Goal: Task Accomplishment & Management: Manage account settings

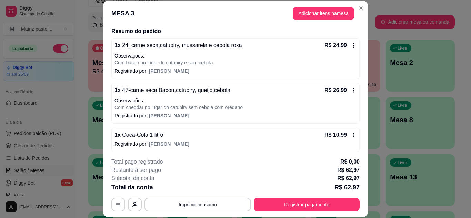
scroll to position [55, 0]
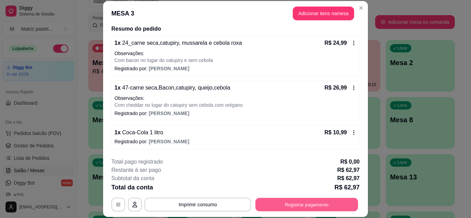
click at [306, 202] on button "Registrar pagamento" at bounding box center [306, 204] width 103 height 13
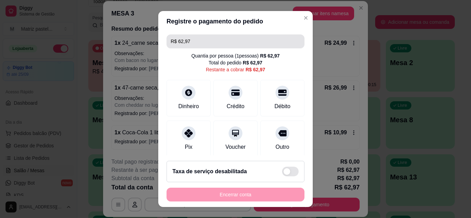
click at [201, 40] on input "R$ 62,97" at bounding box center [236, 41] width 130 height 14
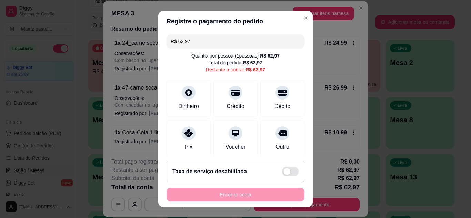
click at [201, 40] on input "R$ 62,97" at bounding box center [236, 41] width 130 height 14
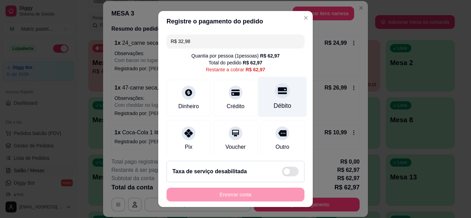
click at [282, 100] on div "Débito" at bounding box center [282, 97] width 49 height 40
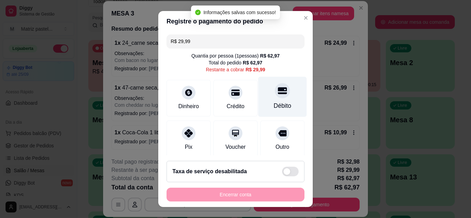
click at [282, 99] on div "Débito" at bounding box center [282, 97] width 49 height 40
type input "R$ 0,00"
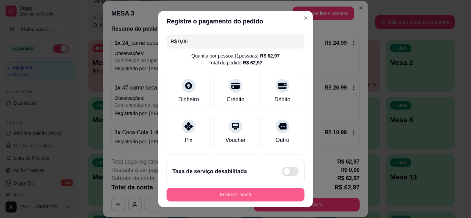
click at [240, 193] on button "Encerrar conta" at bounding box center [235, 195] width 138 height 14
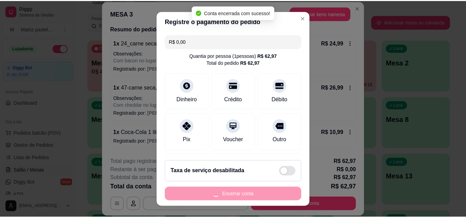
scroll to position [0, 0]
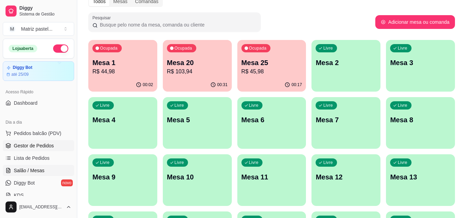
click at [44, 146] on span "Gestor de Pedidos" at bounding box center [34, 145] width 40 height 7
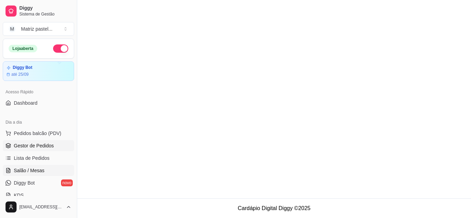
click at [35, 172] on span "Salão / Mesas" at bounding box center [29, 170] width 31 height 7
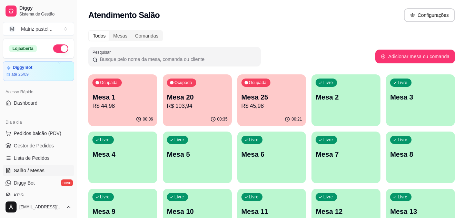
click at [281, 102] on p "R$ 45,98" at bounding box center [271, 106] width 61 height 8
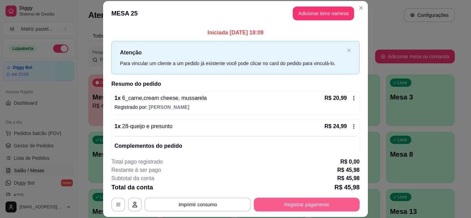
click at [286, 200] on button "Registrar pagamento" at bounding box center [307, 205] width 106 height 14
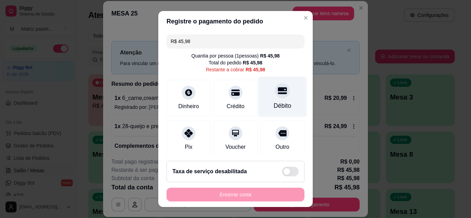
click at [279, 101] on div "Débito" at bounding box center [282, 97] width 49 height 40
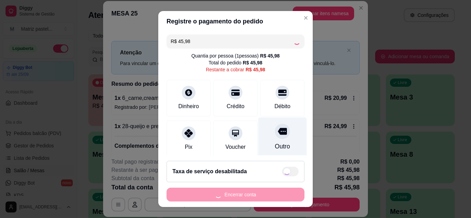
type input "R$ 0,00"
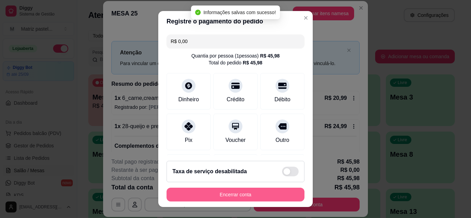
click at [248, 195] on button "Encerrar conta" at bounding box center [235, 195] width 138 height 14
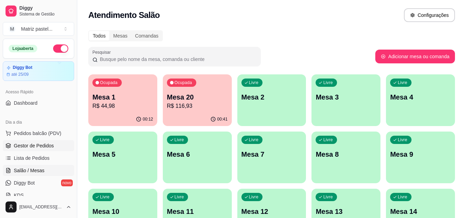
click at [29, 142] on link "Gestor de Pedidos" at bounding box center [38, 145] width 71 height 11
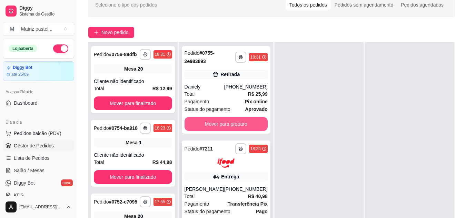
scroll to position [69, 0]
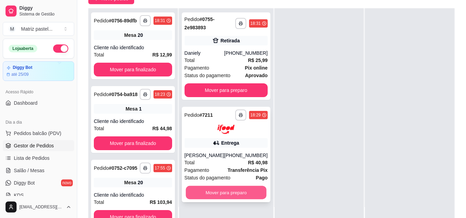
click at [221, 195] on button "Mover para preparo" at bounding box center [225, 192] width 81 height 13
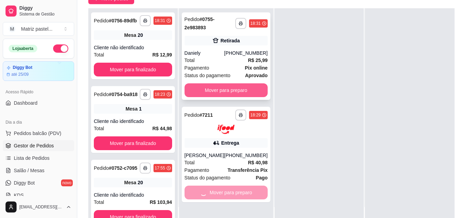
click at [211, 91] on button "Mover para preparo" at bounding box center [225, 90] width 83 height 14
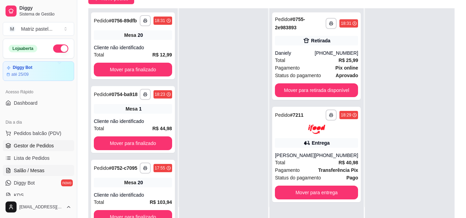
click at [28, 168] on link "Salão / Mesas" at bounding box center [38, 170] width 71 height 11
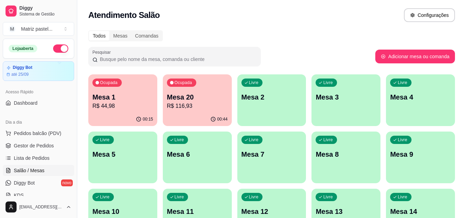
click at [206, 91] on div "Ocupada Mesa 20 R$ 116,93" at bounding box center [197, 93] width 69 height 38
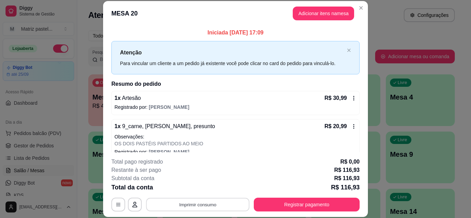
click at [211, 205] on button "Imprimir consumo" at bounding box center [197, 204] width 103 height 13
click at [209, 191] on button "IMPRESSORA" at bounding box center [197, 188] width 48 height 11
click at [364, 10] on header "MESA 20 Adicionar itens na mesa" at bounding box center [235, 13] width 265 height 25
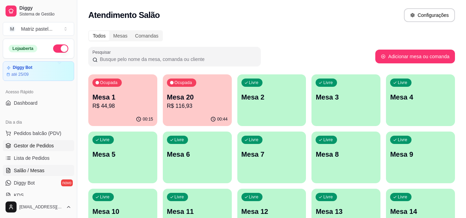
click at [47, 143] on span "Gestor de Pedidos" at bounding box center [34, 145] width 40 height 7
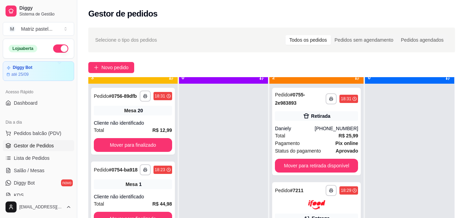
scroll to position [19, 0]
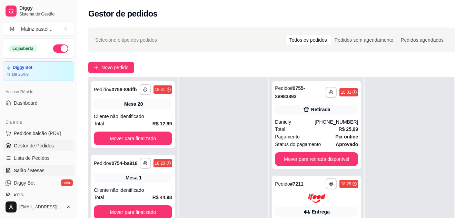
click at [34, 170] on span "Salão / Mesas" at bounding box center [29, 170] width 31 height 7
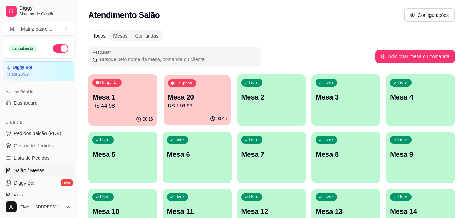
click at [216, 116] on div "00:45" at bounding box center [218, 119] width 17 height 6
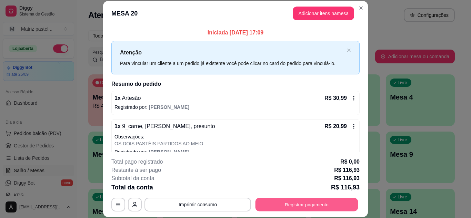
click at [293, 207] on button "Registrar pagamento" at bounding box center [306, 204] width 103 height 13
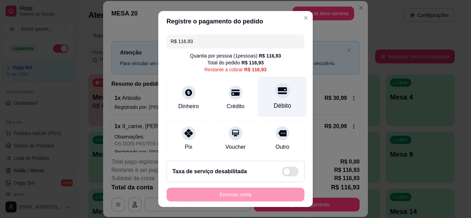
click at [274, 103] on div "Débito" at bounding box center [283, 105] width 18 height 9
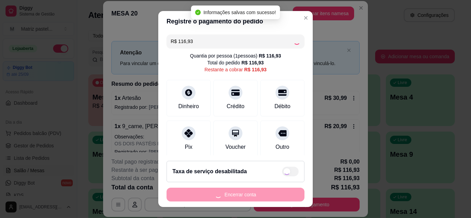
type input "R$ 0,00"
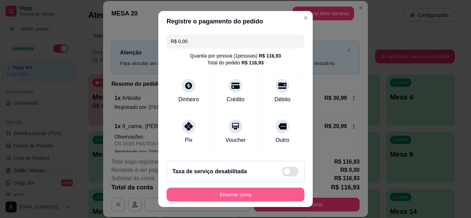
click at [247, 199] on button "Encerrar conta" at bounding box center [235, 195] width 138 height 14
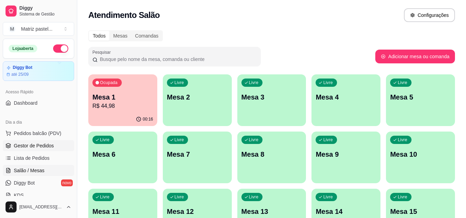
click at [28, 146] on span "Gestor de Pedidos" at bounding box center [34, 145] width 40 height 7
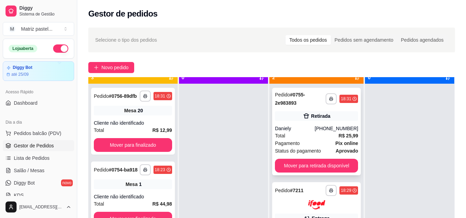
scroll to position [19, 0]
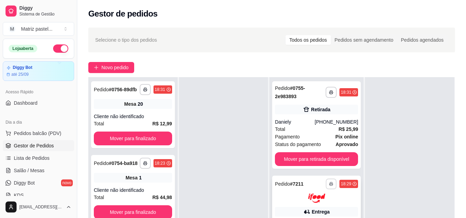
click at [326, 186] on button "button" at bounding box center [331, 184] width 11 height 11
click at [314, 169] on button "IMPRESSORA" at bounding box center [308, 169] width 48 height 11
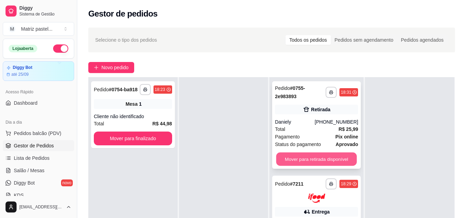
click at [334, 161] on button "Mover para retirada disponível" at bounding box center [316, 159] width 81 height 13
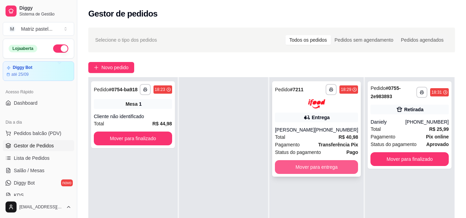
click at [305, 173] on button "Mover para entrega" at bounding box center [316, 167] width 83 height 14
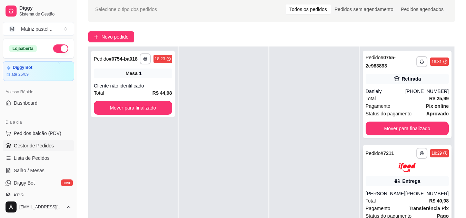
scroll to position [103, 0]
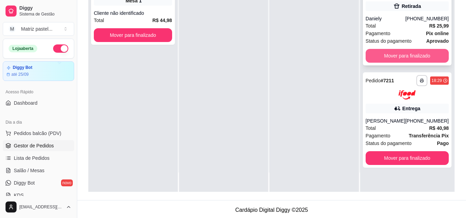
click at [419, 54] on button "Mover para finalizado" at bounding box center [406, 56] width 83 height 14
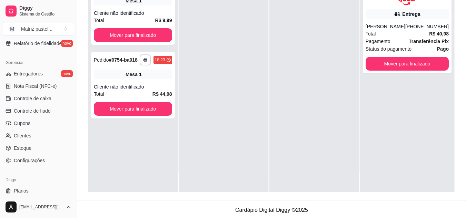
scroll to position [276, 0]
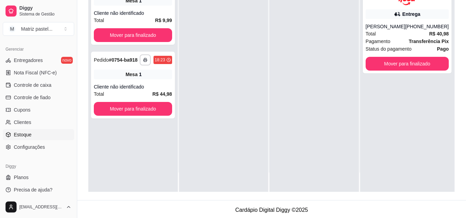
click at [27, 135] on span "Estoque" at bounding box center [23, 134] width 18 height 7
click at [42, 133] on link "Estoque" at bounding box center [38, 134] width 71 height 11
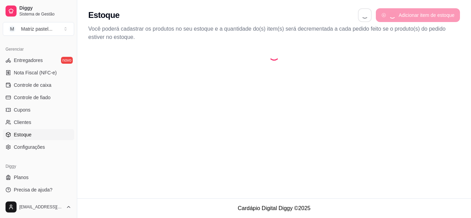
select select "QUANTITY_ORDER"
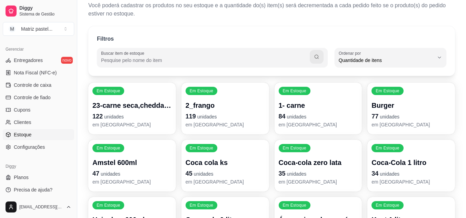
scroll to position [34, 0]
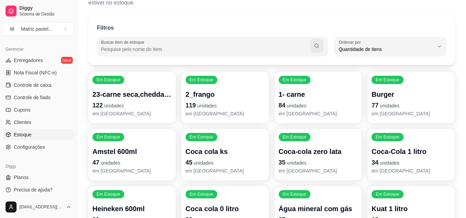
click at [133, 95] on p "23-carne seca,cheddar, mussarela e cebola roxa" at bounding box center [131, 95] width 79 height 10
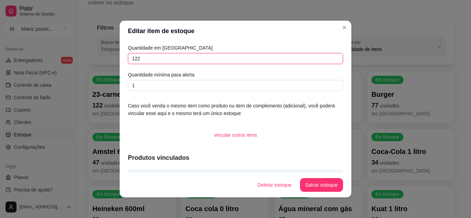
click at [171, 60] on input "122" at bounding box center [235, 58] width 215 height 11
type input "229"
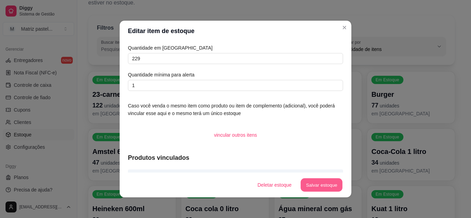
click at [303, 187] on button "Salvar estoque" at bounding box center [321, 185] width 42 height 13
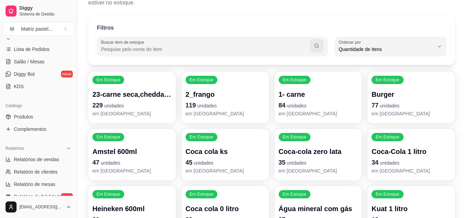
scroll to position [103, 0]
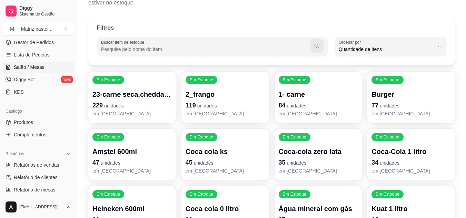
click at [32, 68] on span "Salão / Mesas" at bounding box center [29, 67] width 31 height 7
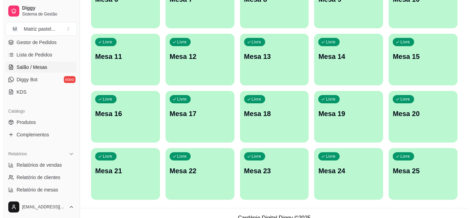
scroll to position [165, 0]
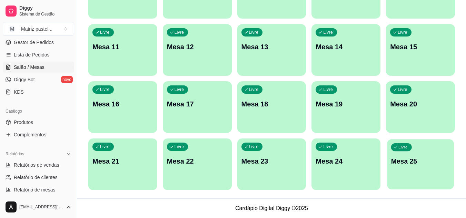
click at [390, 156] on div "Livre Mesa 25" at bounding box center [420, 160] width 67 height 42
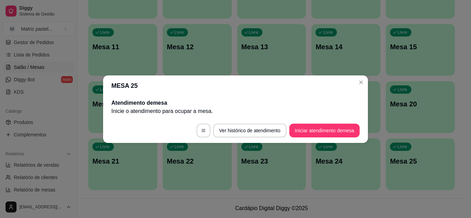
click at [317, 138] on footer "Ver histórico de atendimento Iniciar atendimento de mesa" at bounding box center [235, 130] width 265 height 25
click at [313, 126] on button "Iniciar atendimento de mesa" at bounding box center [324, 130] width 68 height 13
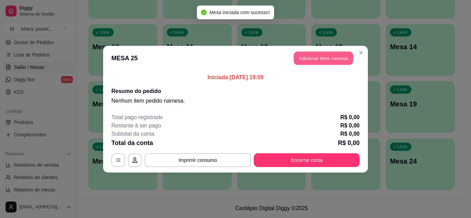
click at [323, 59] on button "Adicionar itens na mesa" at bounding box center [323, 57] width 59 height 13
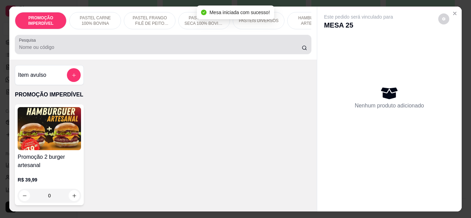
click at [146, 46] on input "Pesquisa" at bounding box center [160, 47] width 283 height 7
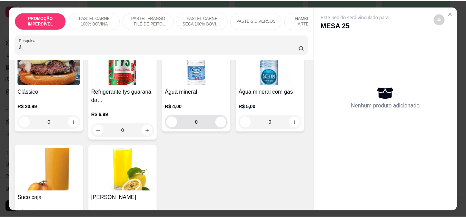
scroll to position [103, 0]
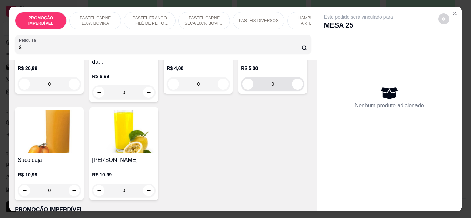
type input "á"
click at [295, 87] on icon "increase-product-quantity" at bounding box center [297, 84] width 5 height 5
type input "1"
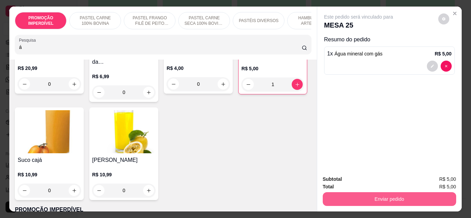
click at [377, 193] on button "Enviar pedido" at bounding box center [389, 199] width 133 height 14
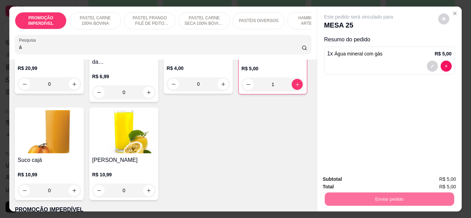
click at [372, 175] on button "Não registrar e enviar pedido" at bounding box center [367, 179] width 72 height 13
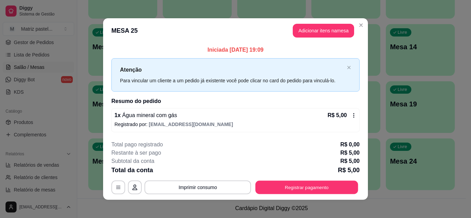
click at [287, 189] on button "Registrar pagamento" at bounding box center [306, 187] width 103 height 13
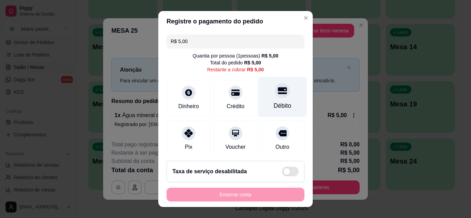
click at [275, 84] on div at bounding box center [282, 90] width 15 height 15
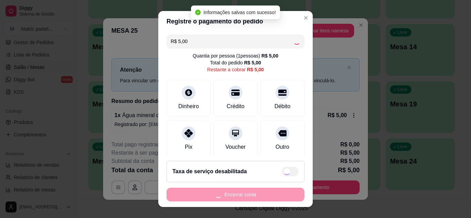
type input "R$ 0,00"
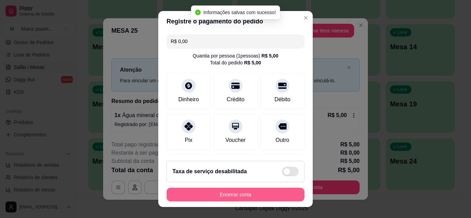
click at [258, 191] on button "Encerrar conta" at bounding box center [235, 195] width 138 height 14
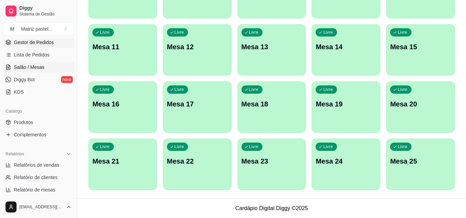
click at [42, 47] on link "Gestor de Pedidos" at bounding box center [38, 42] width 71 height 11
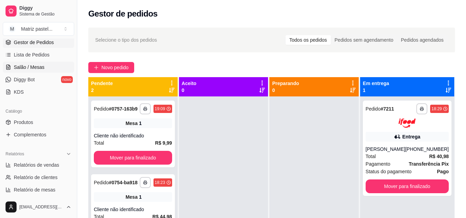
click at [34, 69] on span "Salão / Mesas" at bounding box center [29, 67] width 31 height 7
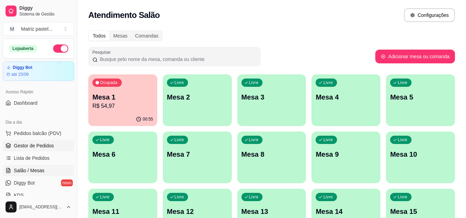
click at [12, 141] on link "Gestor de Pedidos" at bounding box center [38, 145] width 71 height 11
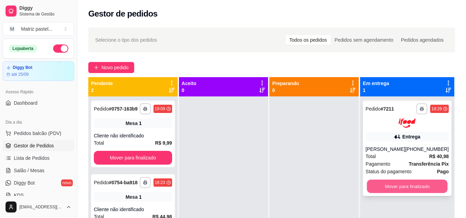
click at [397, 189] on button "Mover para finalizado" at bounding box center [406, 186] width 81 height 13
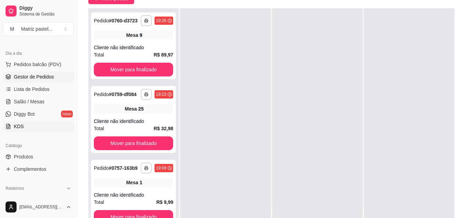
scroll to position [103, 0]
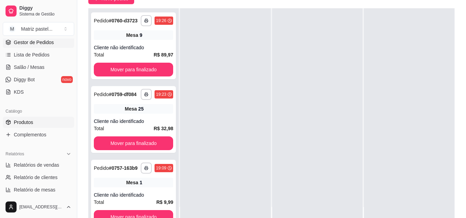
click at [41, 118] on link "Produtos" at bounding box center [38, 122] width 71 height 11
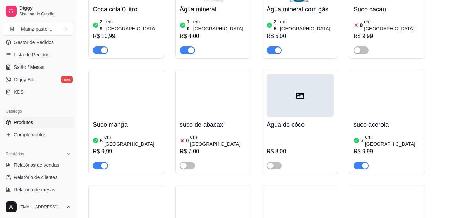
scroll to position [4015, 0]
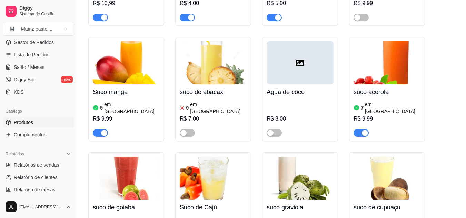
scroll to position [4049, 0]
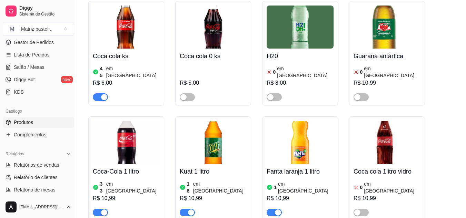
scroll to position [3705, 0]
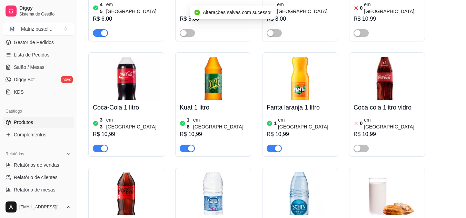
scroll to position [3808, 0]
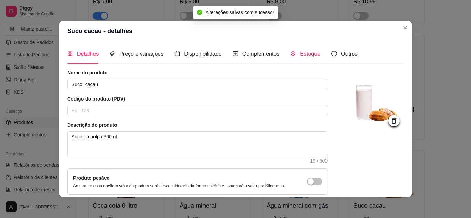
click at [301, 52] on span "Estoque" at bounding box center [310, 54] width 20 height 6
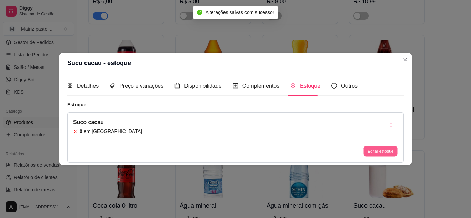
click at [373, 150] on button "Editar estoque" at bounding box center [380, 151] width 34 height 11
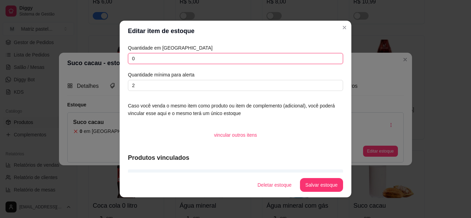
click at [128, 60] on input "0" at bounding box center [235, 58] width 215 height 11
type input "10"
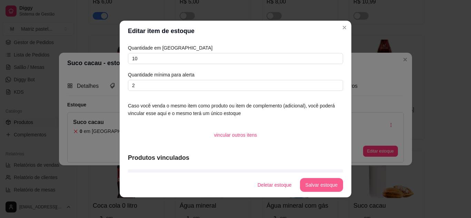
click at [333, 188] on button "Salvar estoque" at bounding box center [321, 185] width 43 height 14
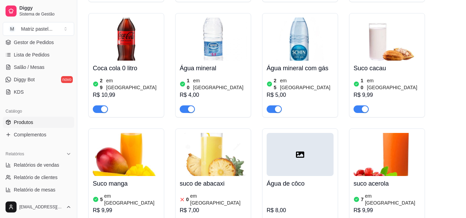
scroll to position [3946, 0]
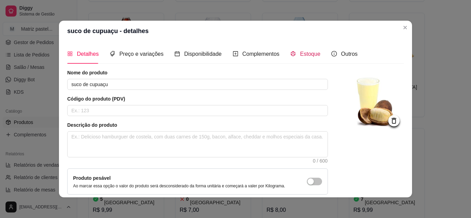
click at [293, 53] on div "Estoque" at bounding box center [305, 54] width 30 height 9
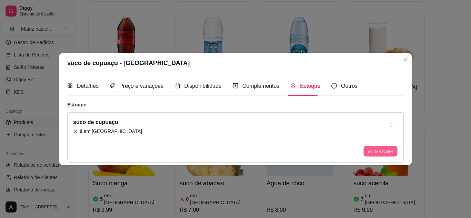
click at [378, 148] on button "Editar estoque" at bounding box center [380, 151] width 34 height 11
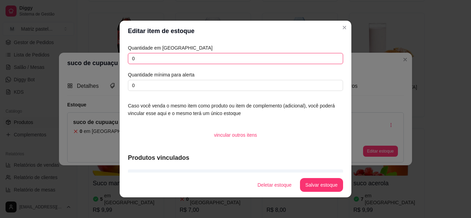
click at [129, 59] on input "0" at bounding box center [235, 58] width 215 height 11
type input "10"
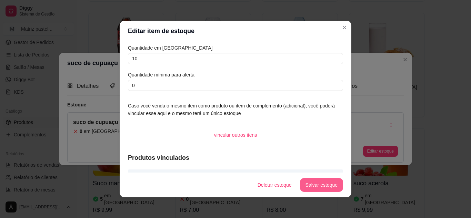
click at [303, 179] on button "Salvar estoque" at bounding box center [321, 185] width 43 height 14
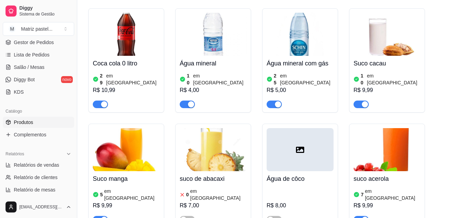
scroll to position [3981, 0]
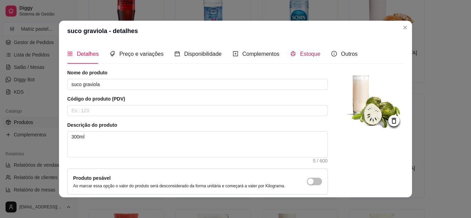
click at [290, 51] on icon "code-sandbox" at bounding box center [293, 54] width 6 height 6
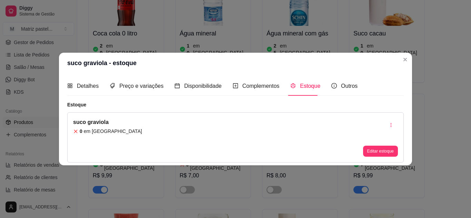
click at [385, 152] on button "Editar estoque" at bounding box center [380, 151] width 35 height 11
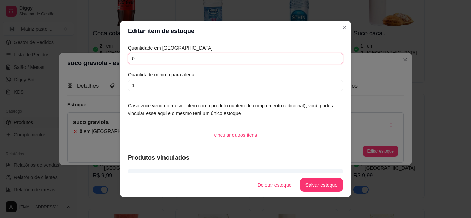
click at [128, 63] on input "0" at bounding box center [235, 58] width 215 height 11
type input "10"
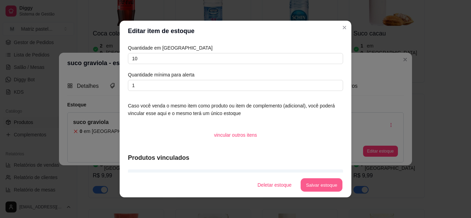
click at [302, 181] on button "Salvar estoque" at bounding box center [321, 185] width 42 height 13
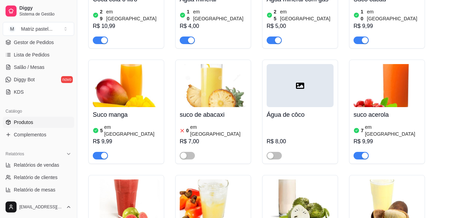
scroll to position [4015, 0]
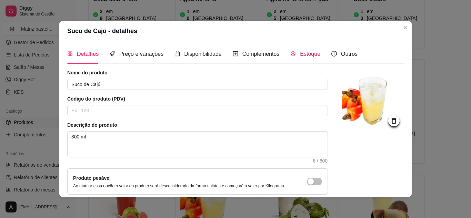
click at [303, 54] on span "Estoque" at bounding box center [310, 54] width 20 height 6
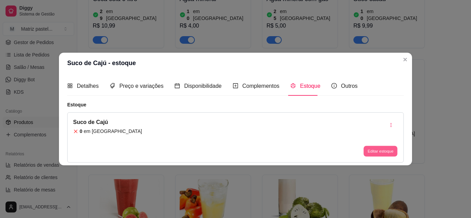
click at [365, 149] on button "Editar estoque" at bounding box center [380, 151] width 34 height 11
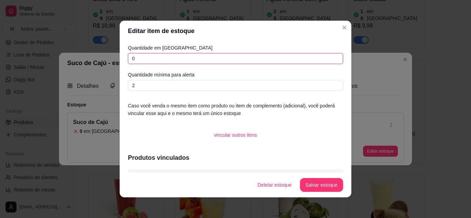
click at [128, 59] on input "0" at bounding box center [235, 58] width 215 height 11
type input "10"
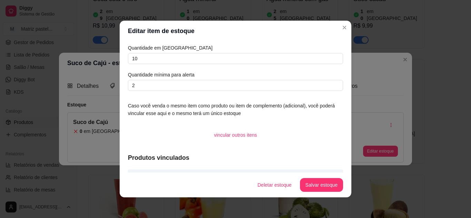
click at [310, 190] on button "Salvar estoque" at bounding box center [321, 185] width 43 height 14
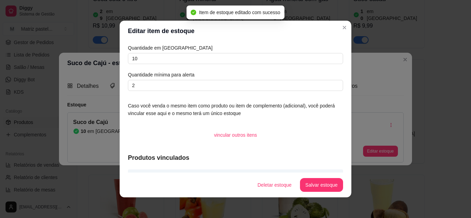
click at [344, 33] on header "Editar item de estoque" at bounding box center [236, 31] width 232 height 21
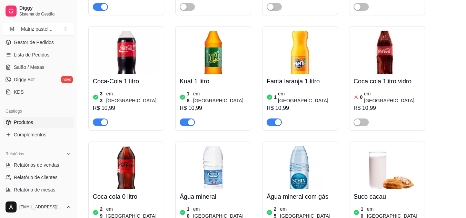
scroll to position [3774, 0]
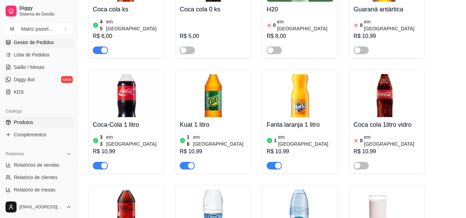
click at [29, 43] on span "Gestor de Pedidos" at bounding box center [34, 42] width 40 height 7
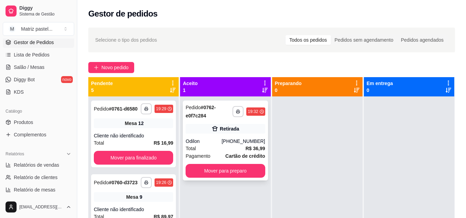
click at [227, 166] on button "Mover para preparo" at bounding box center [224, 171] width 79 height 14
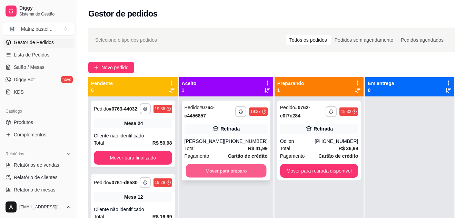
click at [213, 167] on button "Mover para preparo" at bounding box center [225, 170] width 81 height 13
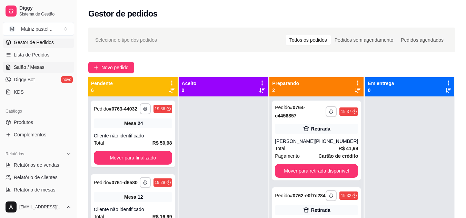
click at [31, 69] on span "Salão / Mesas" at bounding box center [29, 67] width 31 height 7
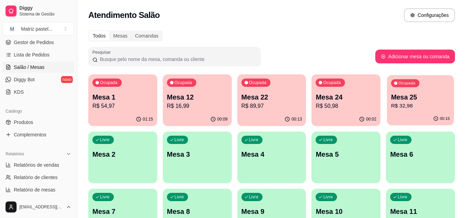
click at [414, 116] on div "00:15" at bounding box center [420, 118] width 67 height 13
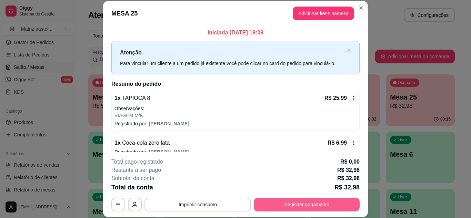
click at [292, 205] on button "Registrar pagamento" at bounding box center [307, 205] width 106 height 14
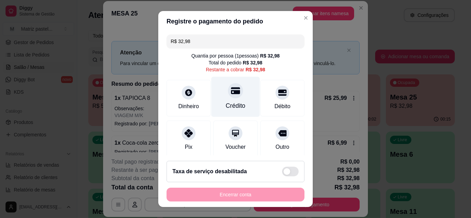
click at [239, 89] on div "Crédito" at bounding box center [235, 97] width 49 height 40
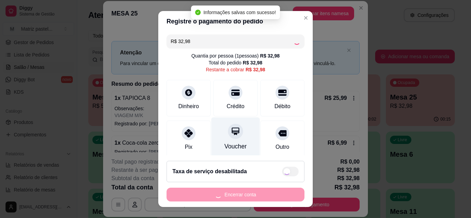
type input "R$ 0,00"
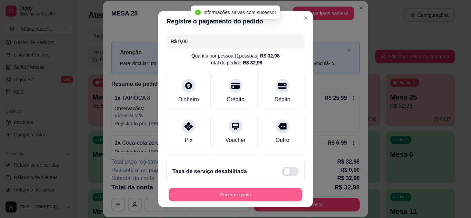
click at [210, 191] on button "Encerrar conta" at bounding box center [236, 194] width 134 height 13
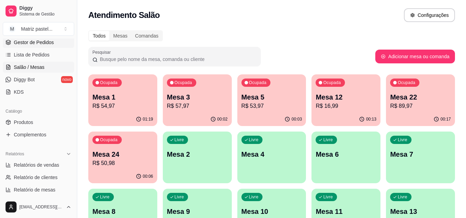
click at [39, 43] on span "Gestor de Pedidos" at bounding box center [34, 42] width 40 height 7
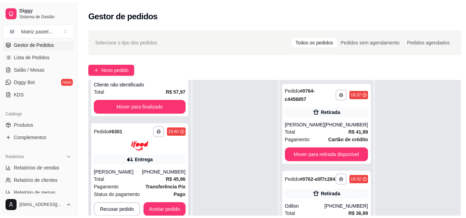
scroll to position [69, 0]
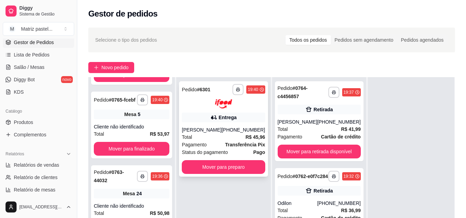
click at [227, 175] on div "**********" at bounding box center [223, 128] width 89 height 95
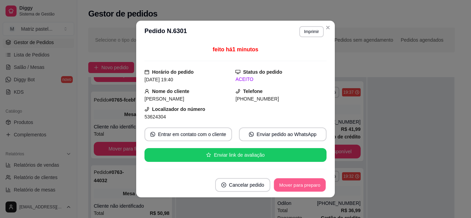
click at [298, 182] on button "Mover para preparo" at bounding box center [300, 185] width 52 height 13
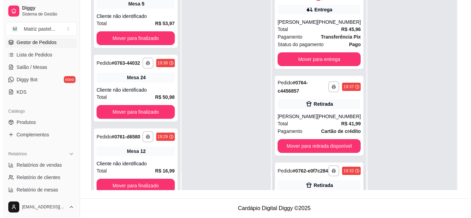
scroll to position [0, 0]
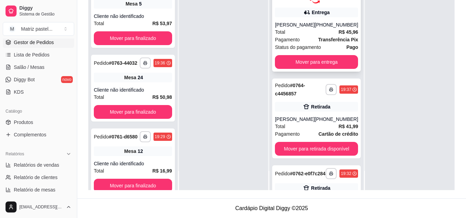
click at [306, 33] on div "Total R$ 45,96" at bounding box center [316, 32] width 83 height 8
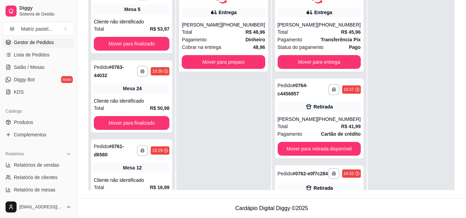
scroll to position [69, 0]
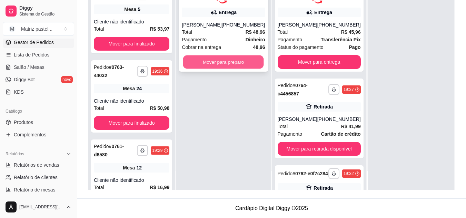
click at [224, 61] on button "Mover para preparo" at bounding box center [223, 61] width 81 height 13
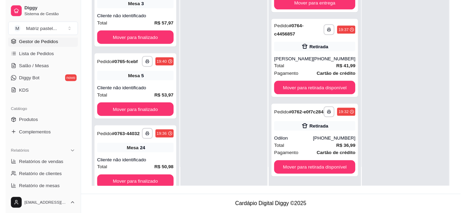
scroll to position [148, 0]
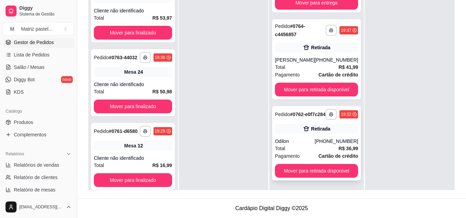
click at [289, 167] on button "Mover para retirada disponível" at bounding box center [316, 171] width 83 height 14
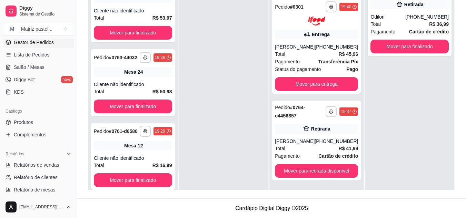
scroll to position [0, 0]
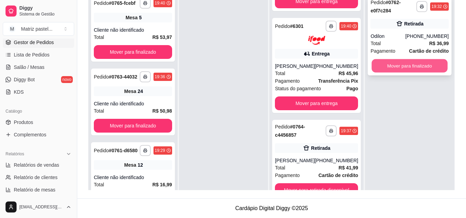
click at [395, 65] on button "Mover para finalizado" at bounding box center [410, 65] width 76 height 13
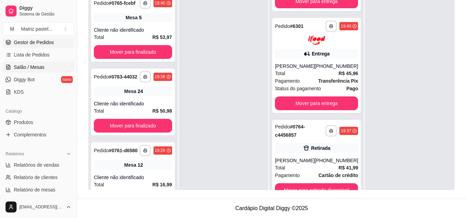
click at [21, 69] on span "Salão / Mesas" at bounding box center [29, 67] width 31 height 7
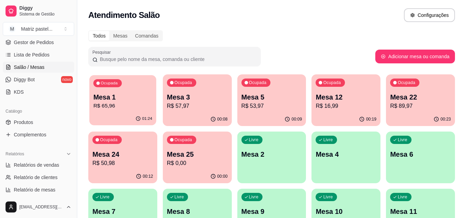
click at [132, 103] on p "R$ 65,96" at bounding box center [122, 106] width 59 height 8
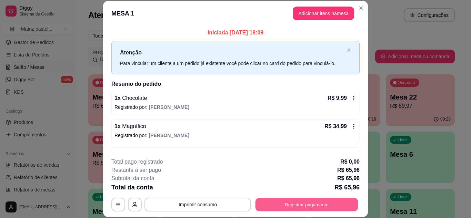
click at [344, 205] on button "Registrar pagamento" at bounding box center [306, 204] width 103 height 13
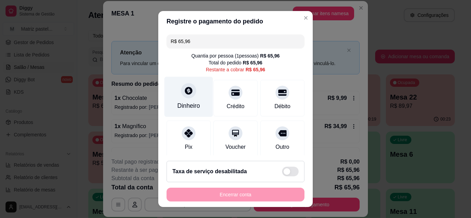
click at [174, 88] on div "Dinheiro" at bounding box center [188, 97] width 49 height 40
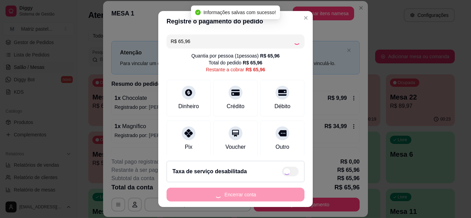
type input "R$ 0,00"
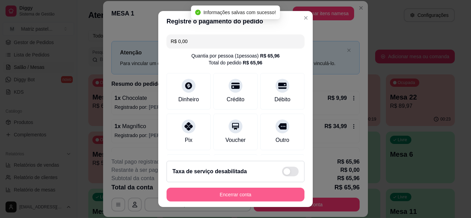
click at [253, 195] on button "Encerrar conta" at bounding box center [235, 195] width 138 height 14
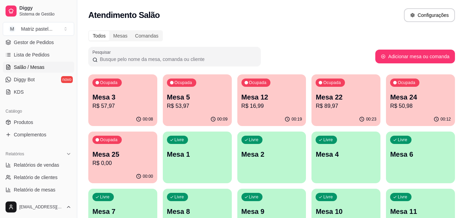
click at [125, 148] on div "Ocupada Mesa 25 R$ 0,00" at bounding box center [122, 151] width 69 height 38
click at [31, 40] on span "Gestor de Pedidos" at bounding box center [34, 42] width 40 height 7
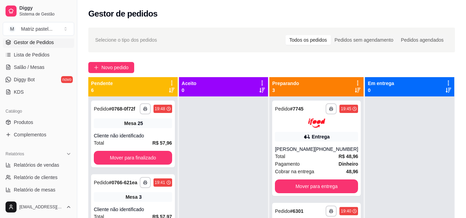
scroll to position [69, 0]
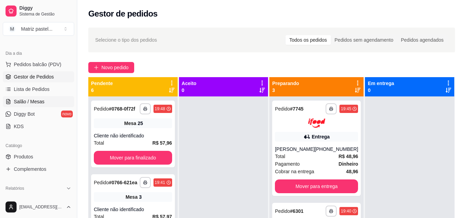
click at [12, 105] on link "Salão / Mesas" at bounding box center [38, 101] width 71 height 11
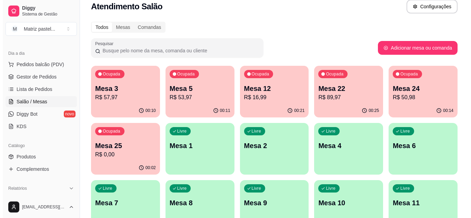
scroll to position [34, 0]
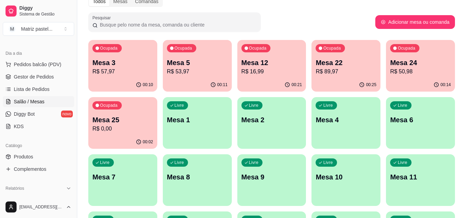
click at [134, 130] on p "R$ 0,00" at bounding box center [122, 129] width 61 height 8
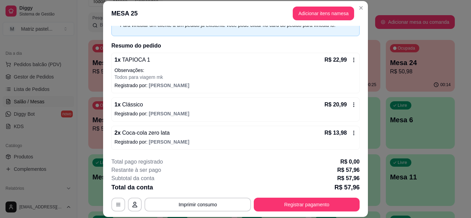
scroll to position [39, 0]
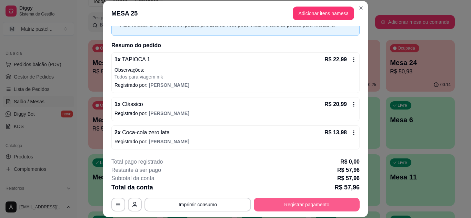
click at [285, 202] on button "Registrar pagamento" at bounding box center [307, 205] width 106 height 14
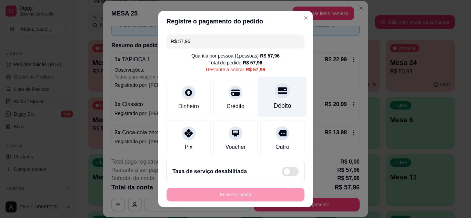
click at [278, 93] on icon at bounding box center [282, 90] width 9 height 9
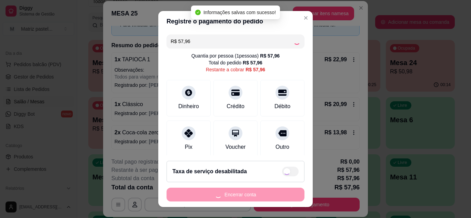
type input "R$ 0,00"
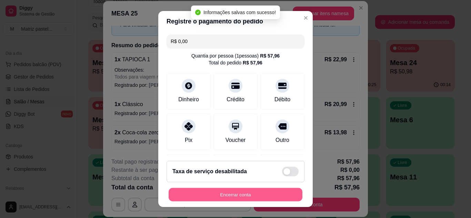
click at [222, 196] on button "Encerrar conta" at bounding box center [236, 194] width 134 height 13
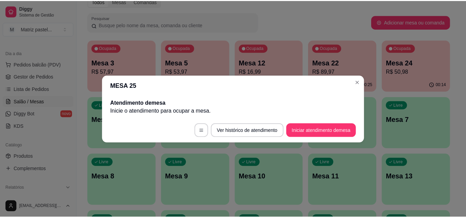
scroll to position [0, 0]
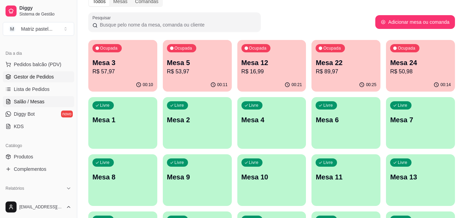
click at [42, 75] on span "Gestor de Pedidos" at bounding box center [34, 76] width 40 height 7
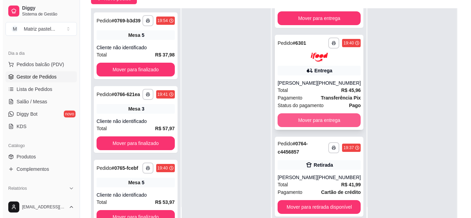
scroll to position [45, 0]
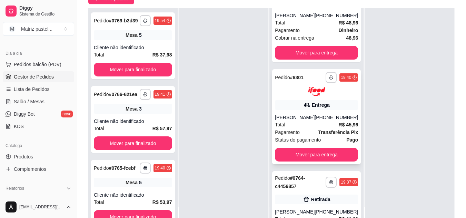
click at [300, 111] on div "**********" at bounding box center [316, 116] width 89 height 95
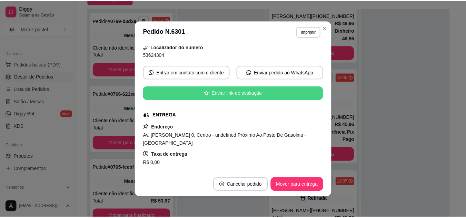
scroll to position [69, 0]
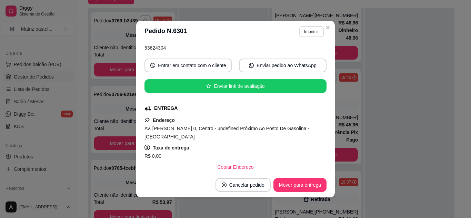
click at [315, 29] on button "Imprimir" at bounding box center [311, 31] width 24 height 11
click at [294, 51] on button "IMPRESSORA" at bounding box center [296, 55] width 48 height 11
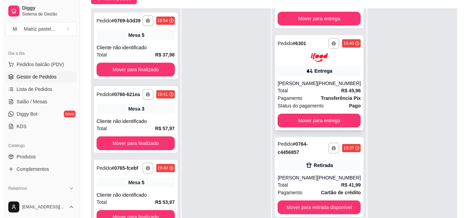
scroll to position [80, 0]
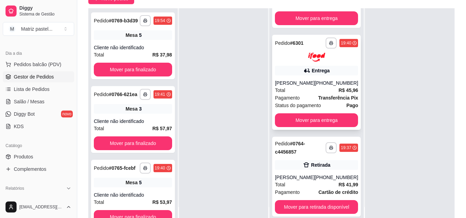
click at [308, 86] on div "[PERSON_NAME]" at bounding box center [295, 83] width 40 height 7
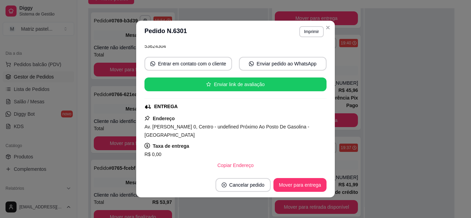
scroll to position [69, 0]
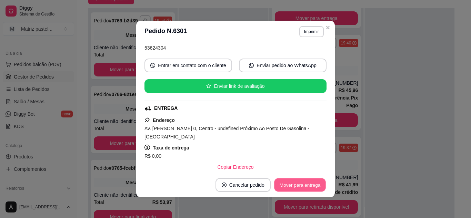
click at [294, 184] on button "Mover para entrega" at bounding box center [300, 185] width 52 height 13
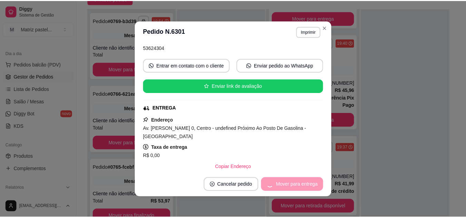
scroll to position [0, 0]
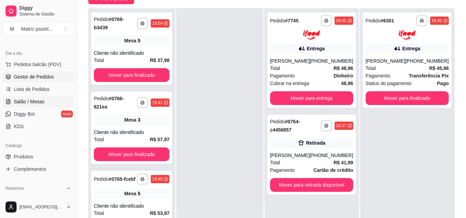
click at [42, 100] on span "Salão / Mesas" at bounding box center [29, 101] width 31 height 7
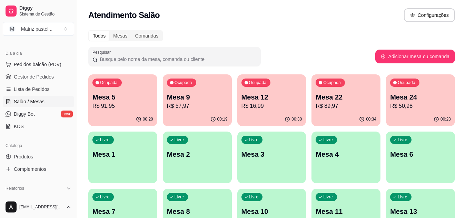
click at [270, 122] on div "00:30" at bounding box center [271, 119] width 69 height 13
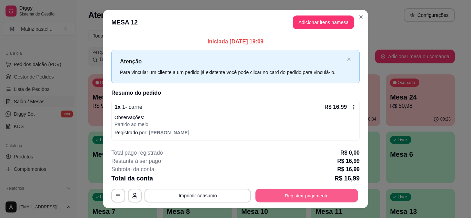
click at [307, 195] on button "Registrar pagamento" at bounding box center [306, 195] width 103 height 13
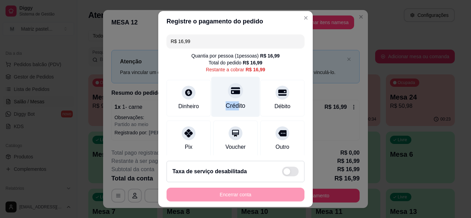
click at [230, 101] on div "Crédito" at bounding box center [235, 97] width 49 height 40
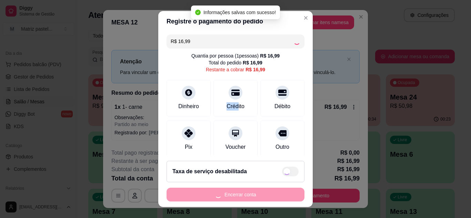
type input "R$ 0,00"
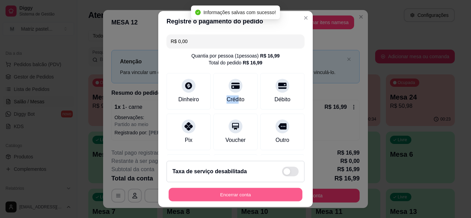
click at [235, 194] on button "Encerrar conta" at bounding box center [236, 194] width 134 height 13
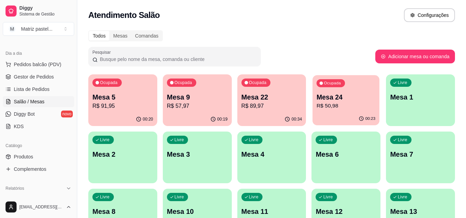
click at [341, 101] on p "Mesa 24" at bounding box center [345, 97] width 59 height 9
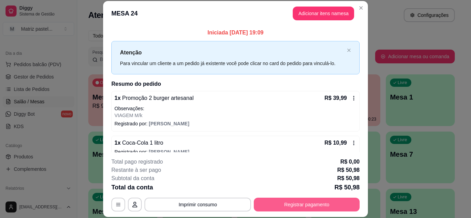
click at [285, 206] on button "Registrar pagamento" at bounding box center [307, 205] width 106 height 14
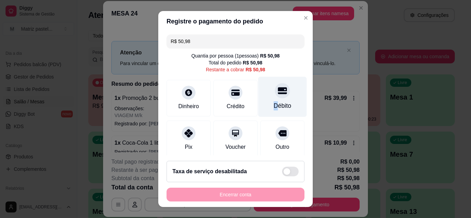
click at [267, 101] on div "Débito" at bounding box center [282, 97] width 49 height 40
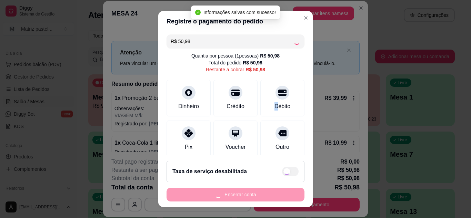
type input "R$ 0,00"
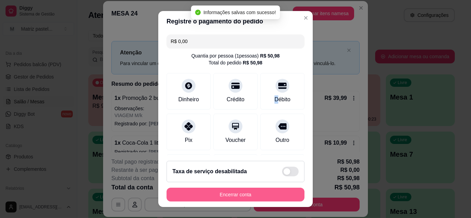
click at [254, 195] on button "Encerrar conta" at bounding box center [235, 195] width 138 height 14
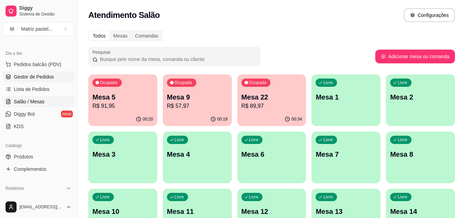
click at [30, 79] on span "Gestor de Pedidos" at bounding box center [34, 76] width 40 height 7
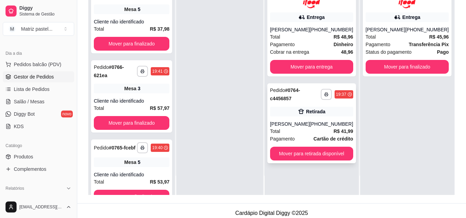
scroll to position [103, 0]
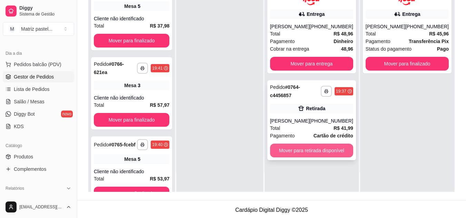
click at [302, 149] on button "Mover para retirada disponível" at bounding box center [311, 151] width 83 height 14
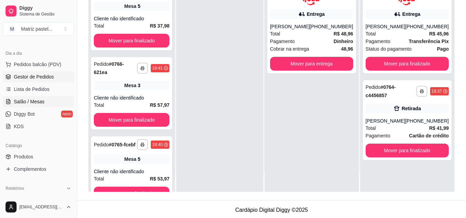
click at [35, 101] on span "Salão / Mesas" at bounding box center [29, 101] width 31 height 7
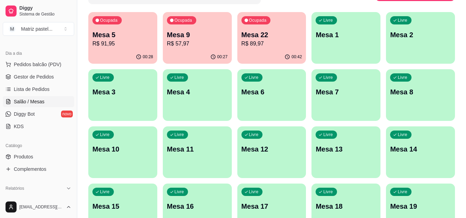
scroll to position [69, 0]
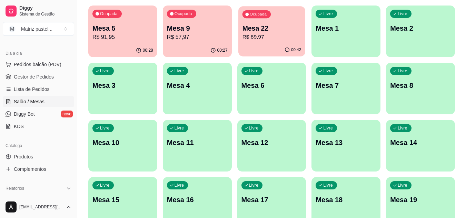
click at [273, 39] on p "R$ 89,97" at bounding box center [271, 37] width 59 height 8
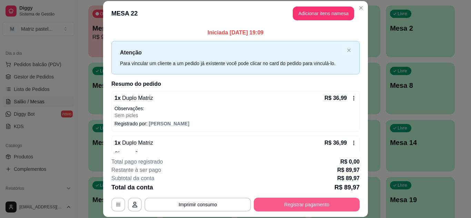
click at [293, 206] on button "Registrar pagamento" at bounding box center [307, 205] width 106 height 14
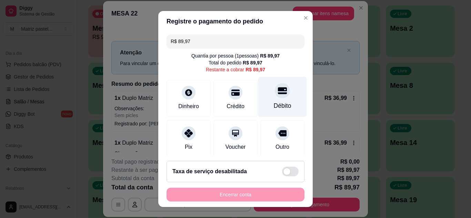
click at [278, 95] on icon at bounding box center [282, 90] width 9 height 9
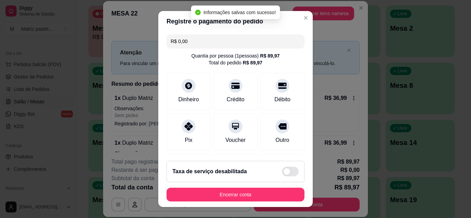
type input "R$ 0,00"
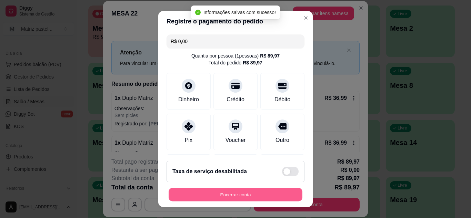
click at [220, 191] on button "Encerrar conta" at bounding box center [236, 194] width 134 height 13
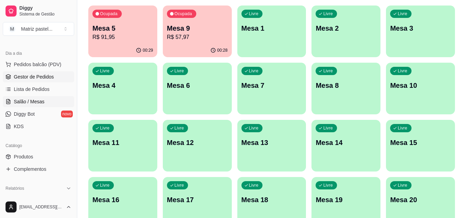
click at [47, 78] on span "Gestor de Pedidos" at bounding box center [34, 76] width 40 height 7
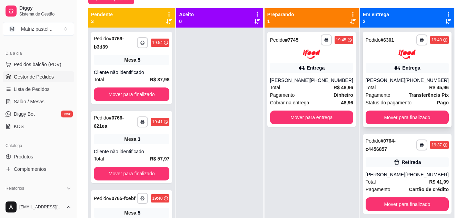
click at [389, 93] on span "Pagamento" at bounding box center [377, 95] width 25 height 8
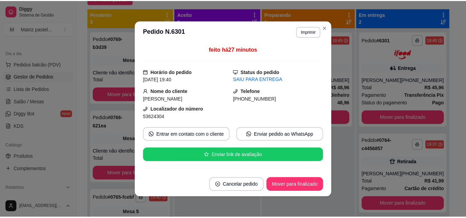
scroll to position [103, 0]
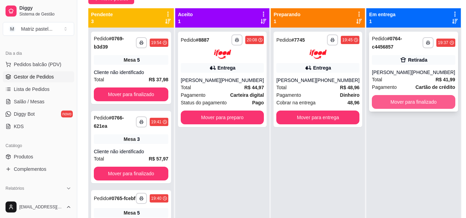
click at [423, 104] on button "Mover para finalizado" at bounding box center [413, 102] width 83 height 14
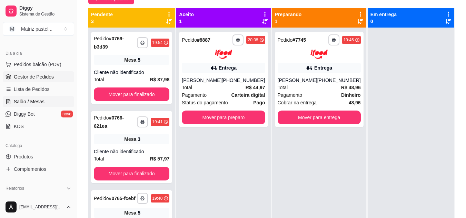
click at [43, 99] on span "Salão / Mesas" at bounding box center [29, 101] width 31 height 7
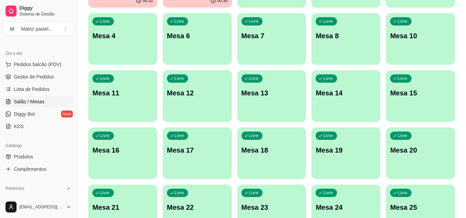
scroll to position [138, 0]
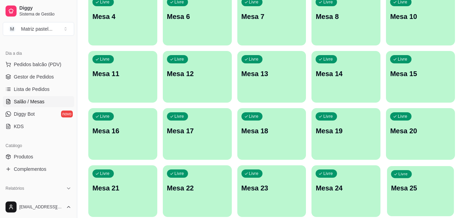
click at [398, 194] on div "Livre Mesa 25" at bounding box center [420, 187] width 67 height 42
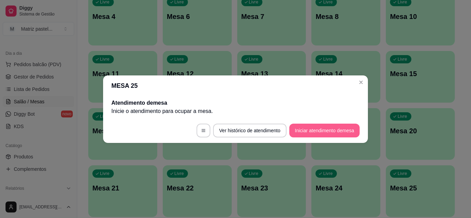
click at [325, 133] on button "Iniciar atendimento de mesa" at bounding box center [324, 131] width 70 height 14
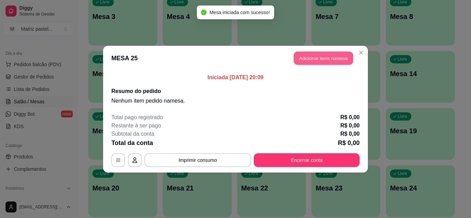
click at [312, 60] on button "Adicionar itens na mesa" at bounding box center [323, 57] width 59 height 13
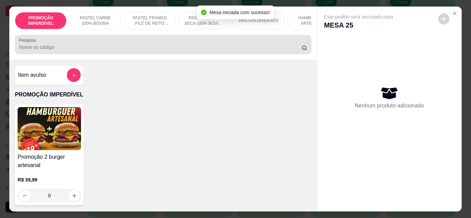
click at [116, 51] on div at bounding box center [163, 45] width 288 height 14
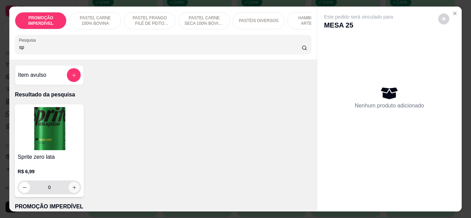
type input "sp"
click at [73, 193] on button "increase-product-quantity" at bounding box center [74, 187] width 11 height 11
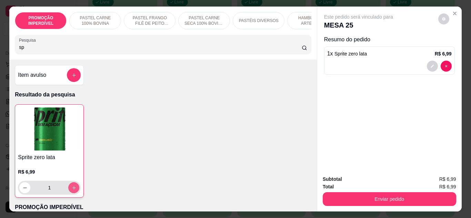
type input "1"
click at [72, 193] on button "increase-product-quantity" at bounding box center [74, 187] width 11 height 11
type input "2"
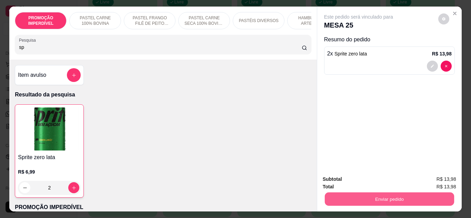
click at [369, 199] on button "Enviar pedido" at bounding box center [388, 199] width 129 height 13
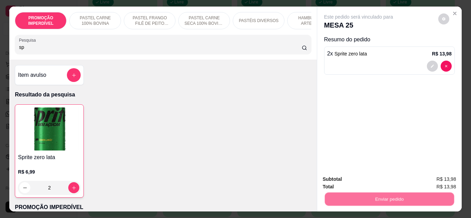
click at [368, 180] on button "Não registrar e enviar pedido" at bounding box center [367, 179] width 72 height 13
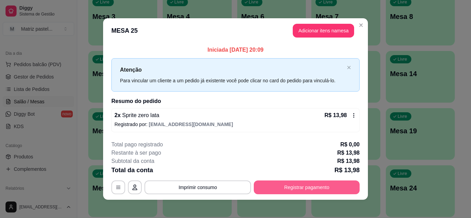
click at [332, 182] on button "Registrar pagamento" at bounding box center [307, 188] width 106 height 14
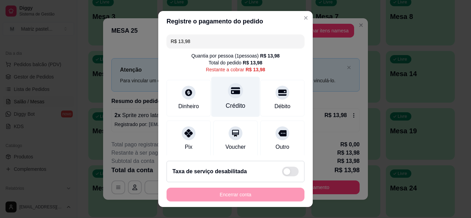
click at [233, 92] on div at bounding box center [235, 90] width 15 height 15
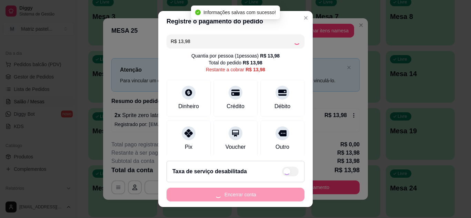
type input "R$ 0,00"
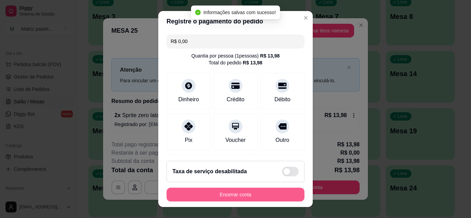
click at [233, 199] on button "Encerrar conta" at bounding box center [235, 195] width 138 height 14
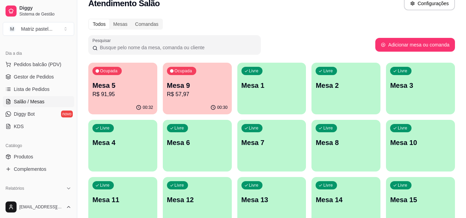
scroll to position [0, 0]
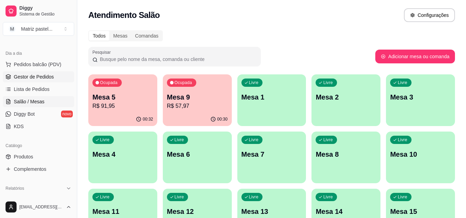
click at [32, 76] on span "Gestor de Pedidos" at bounding box center [34, 76] width 40 height 7
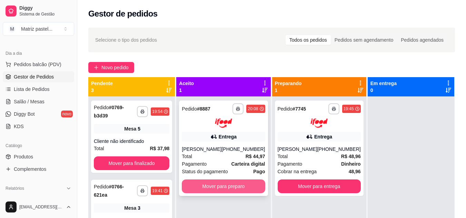
click at [230, 190] on button "Mover para preparo" at bounding box center [223, 187] width 83 height 14
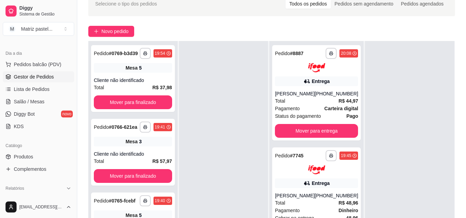
scroll to position [69, 0]
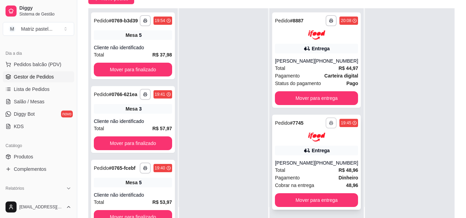
click at [330, 122] on polyline "button" at bounding box center [331, 121] width 2 height 1
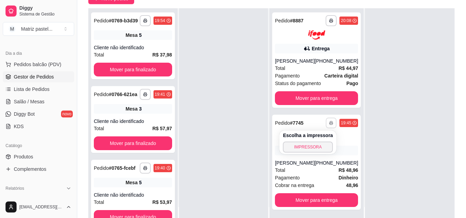
click at [313, 142] on button "IMPRESSORA" at bounding box center [308, 147] width 50 height 11
click at [49, 103] on link "Salão / Mesas" at bounding box center [38, 101] width 71 height 11
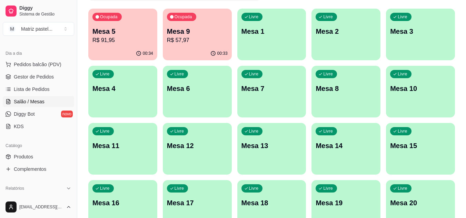
scroll to position [69, 0]
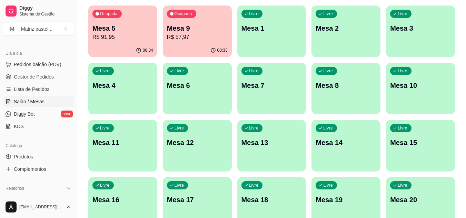
click at [208, 37] on p "R$ 57,97" at bounding box center [197, 37] width 61 height 8
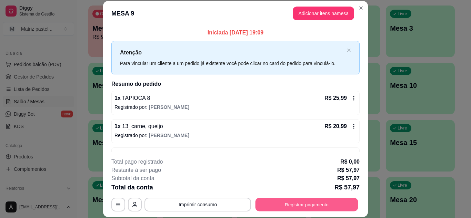
click at [290, 201] on button "Registrar pagamento" at bounding box center [306, 204] width 103 height 13
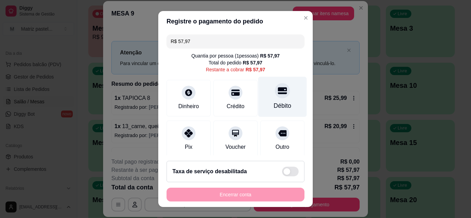
click at [279, 108] on div "Débito" at bounding box center [283, 105] width 18 height 9
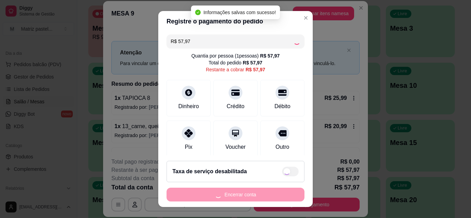
type input "R$ 0,00"
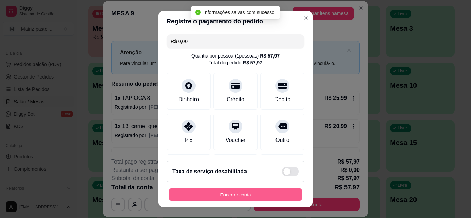
click at [266, 189] on button "Encerrar conta" at bounding box center [236, 194] width 134 height 13
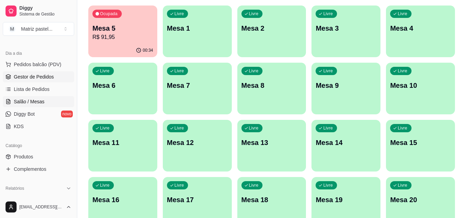
click at [31, 82] on link "Gestor de Pedidos" at bounding box center [38, 76] width 71 height 11
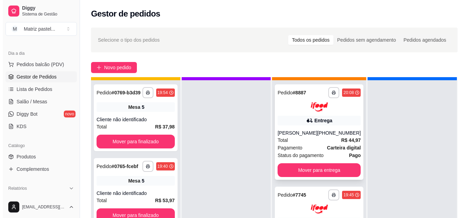
scroll to position [19, 0]
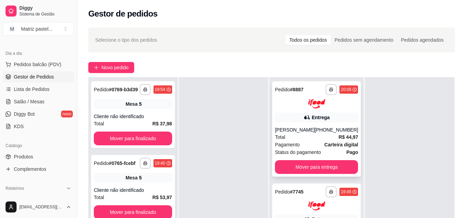
click at [304, 121] on icon at bounding box center [306, 117] width 7 height 7
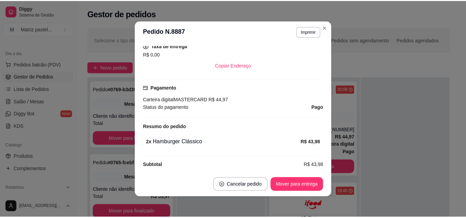
scroll to position [172, 0]
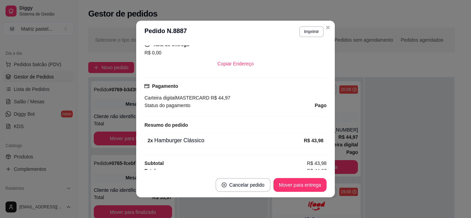
drag, startPoint x: 306, startPoint y: 39, endPoint x: 309, endPoint y: 35, distance: 5.0
click at [307, 38] on header "**********" at bounding box center [235, 32] width 199 height 22
click at [310, 34] on button "Imprimir" at bounding box center [311, 31] width 24 height 11
click at [309, 52] on div "Escolha a impressora IMPRESSORA" at bounding box center [296, 50] width 57 height 23
click at [309, 55] on button "IMPRESSORA" at bounding box center [297, 55] width 50 height 11
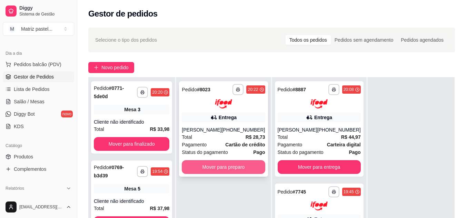
click at [207, 168] on button "Mover para preparo" at bounding box center [223, 167] width 83 height 14
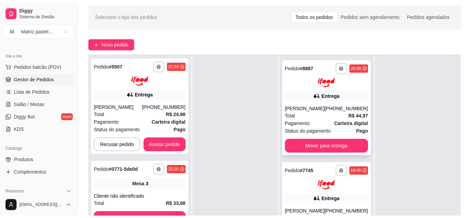
scroll to position [69, 0]
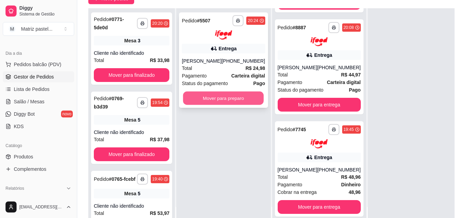
click at [198, 94] on button "Mover para preparo" at bounding box center [223, 97] width 81 height 13
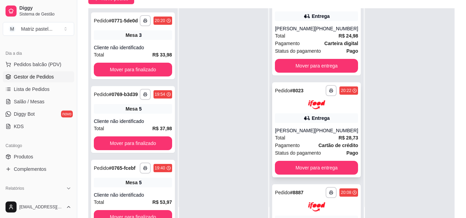
scroll to position [32, 0]
click at [325, 90] on button "button" at bounding box center [330, 90] width 11 height 11
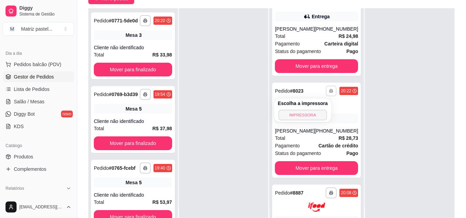
click at [311, 112] on button "IMPRESSORA" at bounding box center [302, 115] width 48 height 11
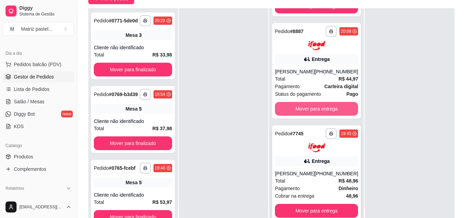
scroll to position [204, 0]
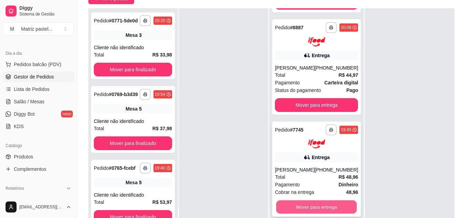
click at [319, 210] on button "Mover para entrega" at bounding box center [316, 207] width 81 height 13
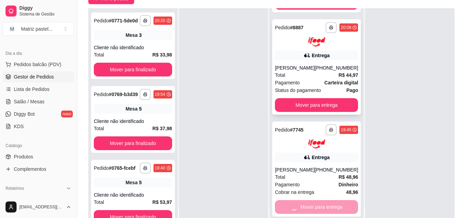
scroll to position [95, 0]
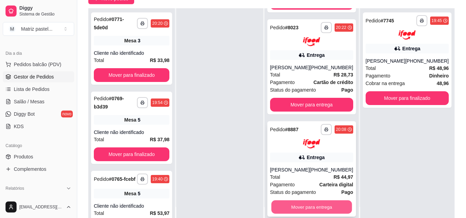
click at [318, 206] on button "Mover para entrega" at bounding box center [311, 206] width 81 height 13
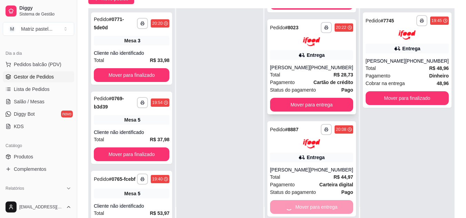
scroll to position [0, 0]
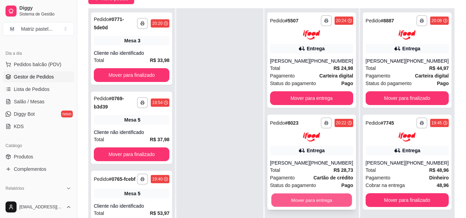
click at [307, 197] on button "Mover para entrega" at bounding box center [311, 200] width 81 height 13
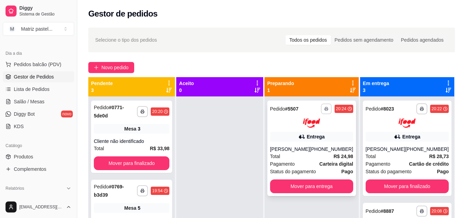
click at [331, 109] on button "button" at bounding box center [326, 108] width 11 height 11
click at [313, 131] on button "IMPRESSORA" at bounding box center [308, 133] width 50 height 11
click at [298, 185] on button "Mover para entrega" at bounding box center [311, 187] width 83 height 14
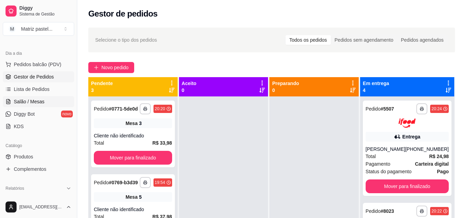
click at [43, 102] on span "Salão / Mesas" at bounding box center [29, 101] width 31 height 7
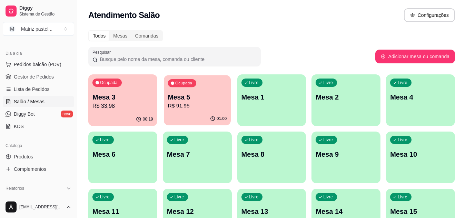
click at [185, 112] on div "Ocupada Mesa 5 R$ 91,95" at bounding box center [197, 93] width 67 height 37
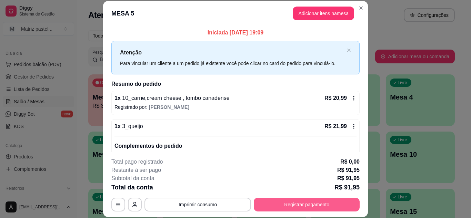
click at [267, 200] on button "Registrar pagamento" at bounding box center [307, 205] width 106 height 14
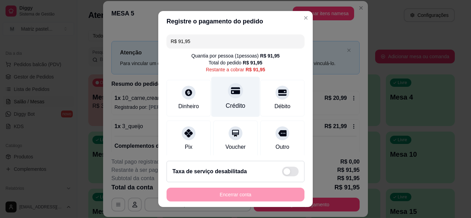
click at [228, 102] on div "Crédito" at bounding box center [236, 105] width 20 height 9
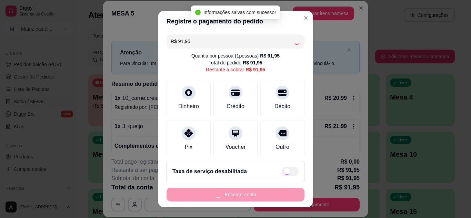
type input "R$ 0,00"
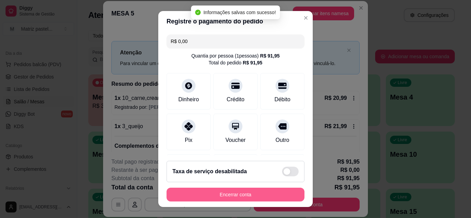
click at [237, 200] on button "Encerrar conta" at bounding box center [235, 195] width 138 height 14
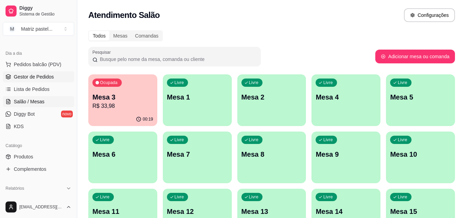
click at [27, 81] on link "Gestor de Pedidos" at bounding box center [38, 76] width 71 height 11
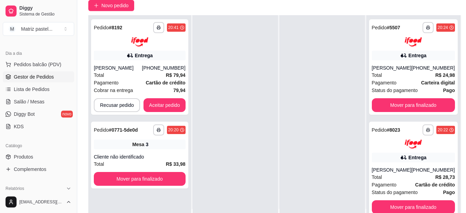
scroll to position [69, 0]
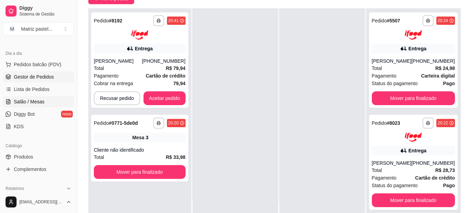
click at [33, 105] on span "Salão / Mesas" at bounding box center [29, 101] width 31 height 7
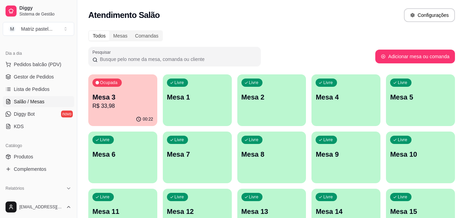
click at [119, 105] on p "R$ 33,98" at bounding box center [122, 106] width 61 height 8
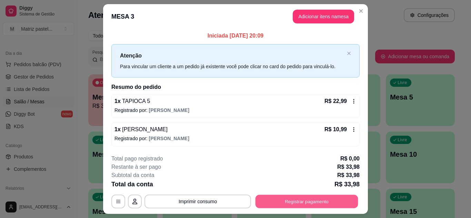
click at [270, 204] on button "Registrar pagamento" at bounding box center [306, 201] width 103 height 13
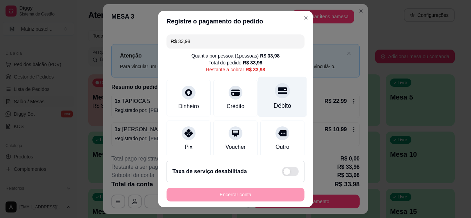
click at [274, 105] on div "Débito" at bounding box center [283, 105] width 18 height 9
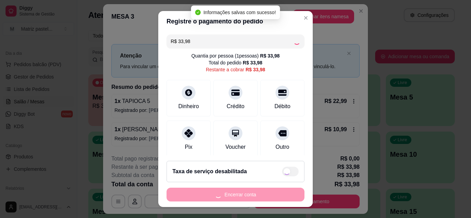
type input "R$ 0,00"
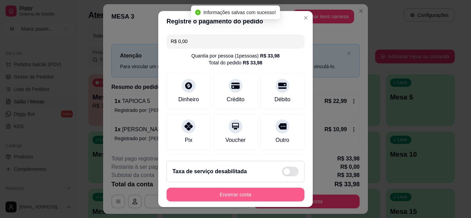
click at [266, 196] on button "Encerrar conta" at bounding box center [235, 195] width 138 height 14
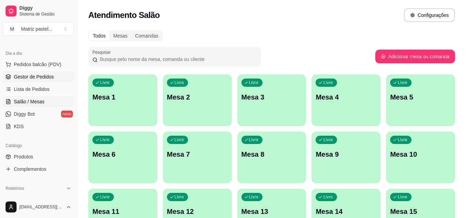
click at [22, 74] on span "Gestor de Pedidos" at bounding box center [34, 76] width 40 height 7
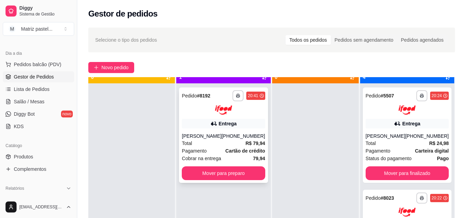
scroll to position [19, 0]
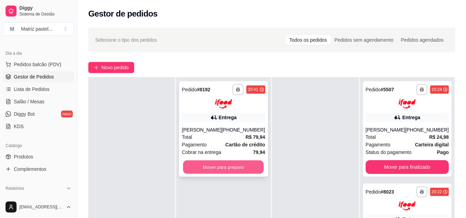
click at [214, 168] on button "Mover para preparo" at bounding box center [223, 166] width 81 height 13
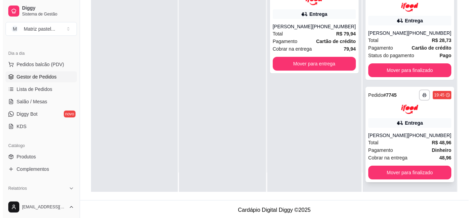
scroll to position [102, 0]
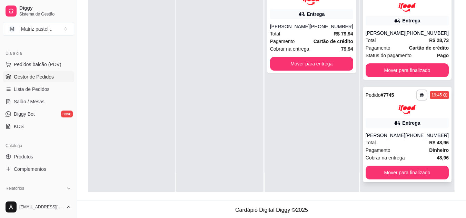
click at [375, 132] on div "[PERSON_NAME]" at bounding box center [385, 135] width 40 height 7
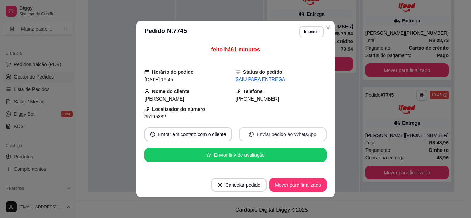
scroll to position [34, 0]
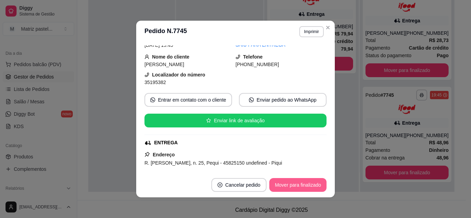
click at [300, 183] on button "Mover para finalizado" at bounding box center [297, 185] width 57 height 14
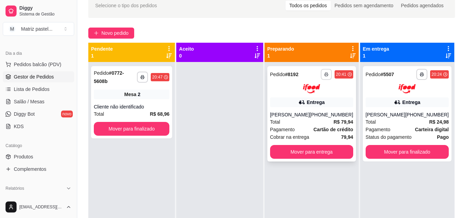
click at [325, 73] on icon "button" at bounding box center [326, 74] width 4 height 4
click at [307, 101] on button "IMPRESSORA" at bounding box center [308, 98] width 50 height 11
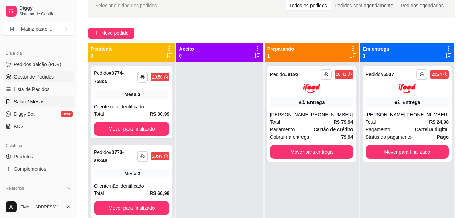
click at [42, 105] on span "Salão / Mesas" at bounding box center [29, 101] width 31 height 7
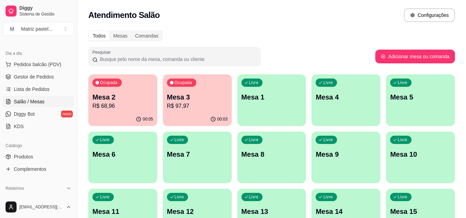
click at [176, 117] on div "00:03" at bounding box center [197, 119] width 69 height 13
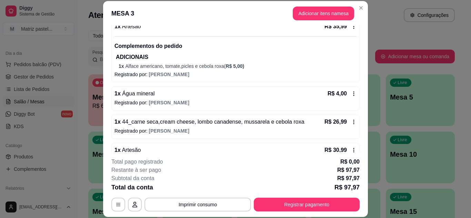
scroll to position [34, 0]
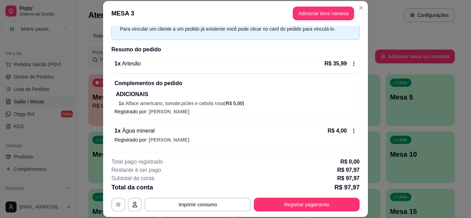
click at [351, 62] on icon at bounding box center [354, 64] width 6 height 6
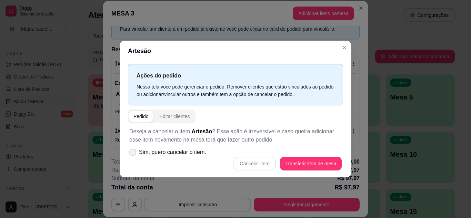
click at [182, 152] on span "Sim, quero cancelar o item." at bounding box center [172, 152] width 67 height 8
click at [133, 153] on input "Sim, quero cancelar o item." at bounding box center [131, 155] width 4 height 4
checkbox input "true"
click at [263, 160] on button "Cancelar item" at bounding box center [254, 164] width 42 height 14
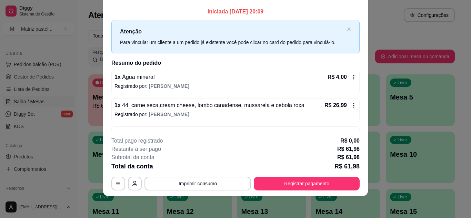
scroll to position [0, 0]
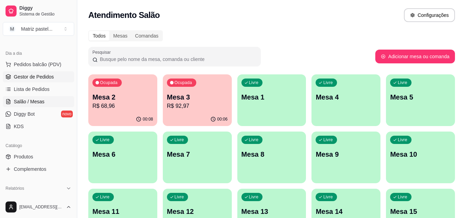
click at [34, 75] on span "Gestor de Pedidos" at bounding box center [34, 76] width 40 height 7
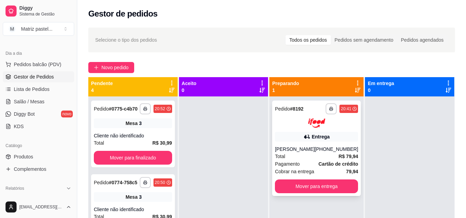
click at [311, 152] on div "[PERSON_NAME]" at bounding box center [295, 149] width 40 height 7
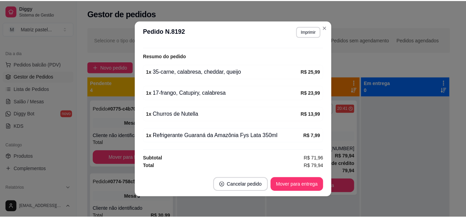
scroll to position [1, 0]
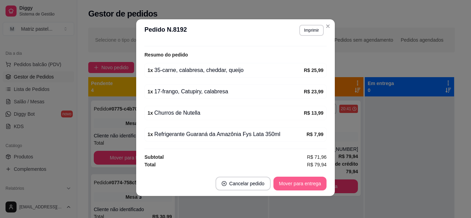
click at [288, 182] on button "Mover para entrega" at bounding box center [299, 184] width 53 height 14
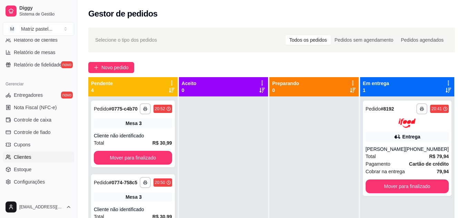
scroll to position [241, 0]
click at [24, 167] on span "Estoque" at bounding box center [23, 169] width 18 height 7
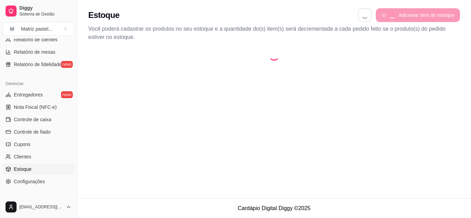
select select "QUANTITY_ORDER"
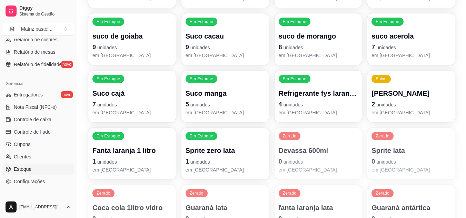
scroll to position [379, 0]
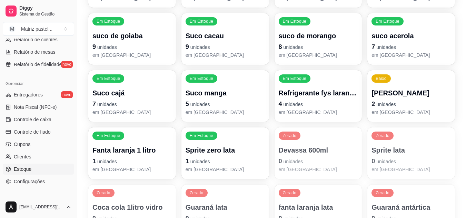
click at [382, 103] on span "unidades" at bounding box center [386, 105] width 20 height 6
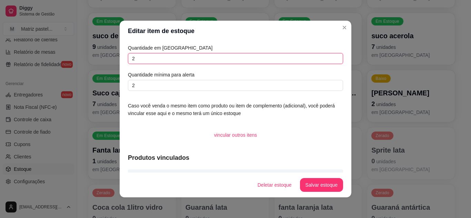
click at [182, 56] on input "2" at bounding box center [235, 58] width 215 height 11
type input "3"
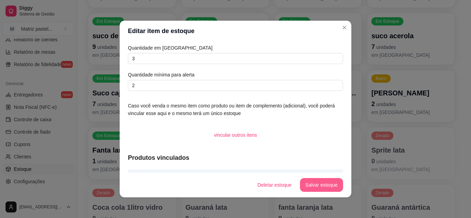
click at [307, 182] on button "Salvar estoque" at bounding box center [321, 185] width 43 height 14
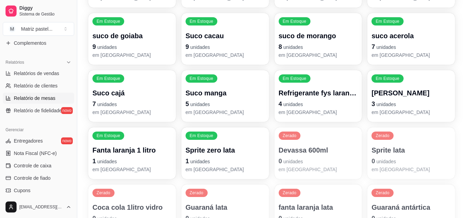
scroll to position [103, 0]
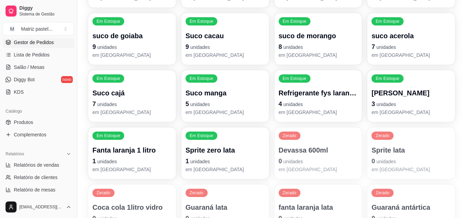
click at [39, 45] on span "Gestor de Pedidos" at bounding box center [34, 42] width 40 height 7
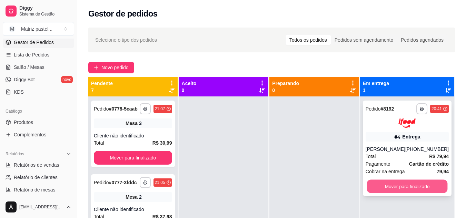
click at [422, 186] on button "Mover para finalizado" at bounding box center [406, 186] width 81 height 13
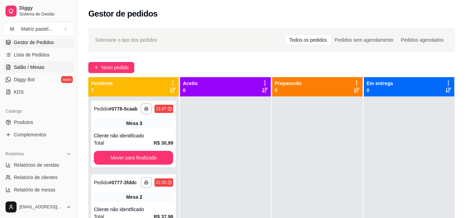
click at [42, 69] on span "Salão / Mesas" at bounding box center [29, 67] width 31 height 7
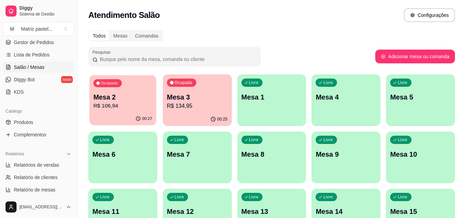
click at [108, 112] on div "Ocupada Mesa 2 R$ 106,94" at bounding box center [122, 93] width 67 height 37
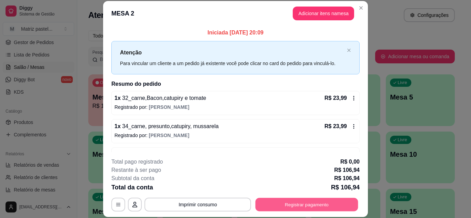
click at [303, 201] on button "Registrar pagamento" at bounding box center [306, 204] width 103 height 13
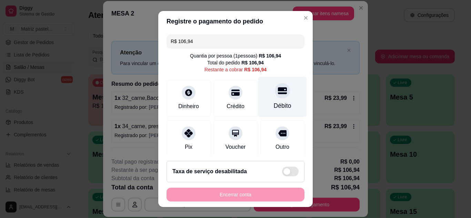
click at [278, 93] on icon at bounding box center [282, 90] width 9 height 7
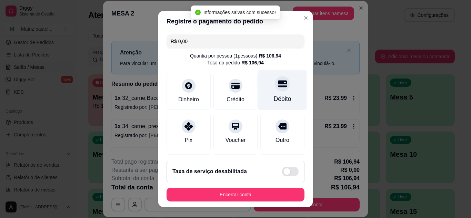
type input "R$ 0,00"
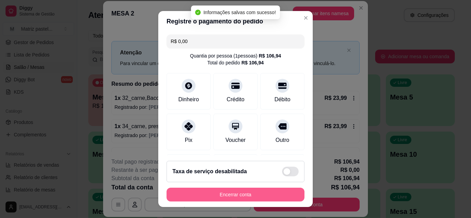
click at [251, 194] on button "Encerrar conta" at bounding box center [235, 195] width 138 height 14
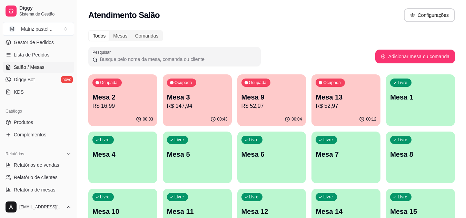
click at [209, 104] on p "R$ 147,94" at bounding box center [197, 106] width 61 height 8
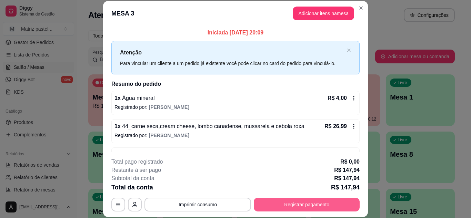
click at [295, 207] on button "Registrar pagamento" at bounding box center [307, 205] width 106 height 14
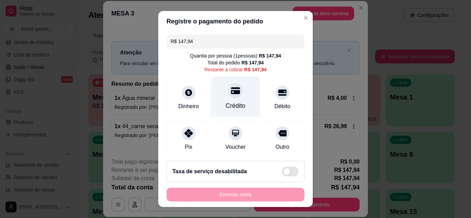
click at [231, 89] on icon at bounding box center [235, 90] width 9 height 9
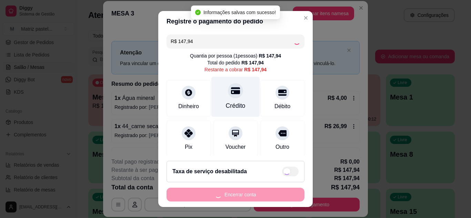
type input "R$ 0,00"
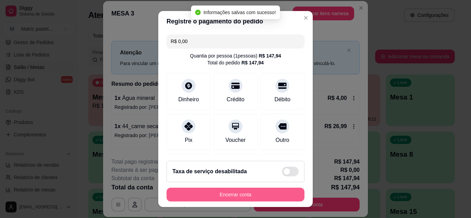
click at [240, 192] on button "Encerrar conta" at bounding box center [235, 195] width 138 height 14
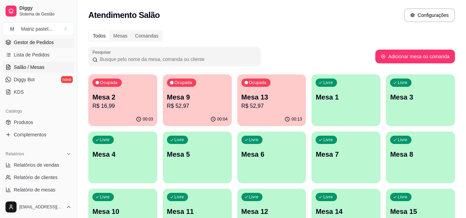
click at [31, 43] on span "Gestor de Pedidos" at bounding box center [34, 42] width 40 height 7
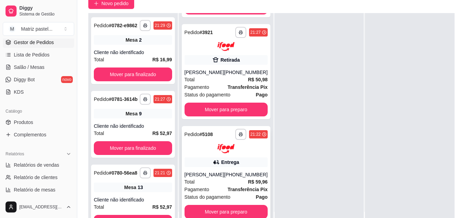
scroll to position [103, 0]
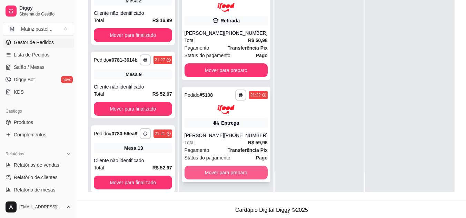
click at [219, 177] on button "Mover para preparo" at bounding box center [225, 173] width 83 height 14
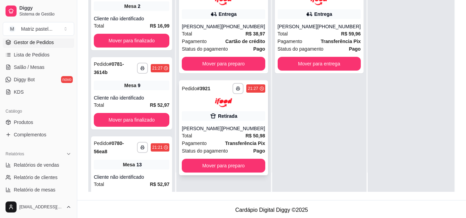
scroll to position [0, 0]
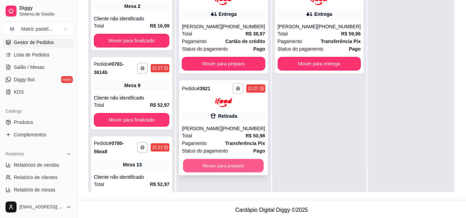
click at [234, 168] on button "Mover para preparo" at bounding box center [223, 165] width 81 height 13
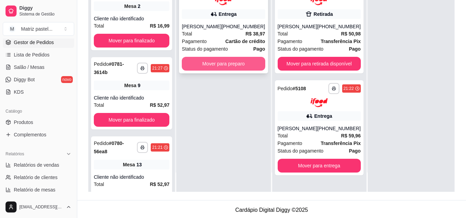
click at [230, 63] on button "Mover para preparo" at bounding box center [223, 64] width 83 height 14
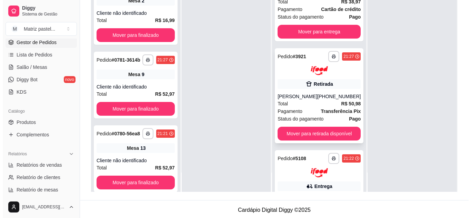
scroll to position [95, 0]
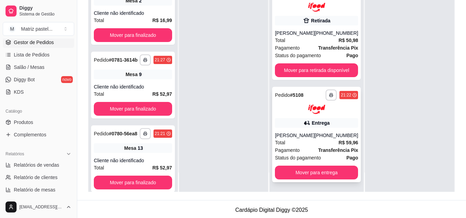
click at [311, 136] on div "[PERSON_NAME]" at bounding box center [295, 135] width 40 height 7
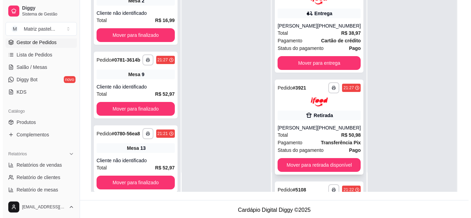
scroll to position [0, 0]
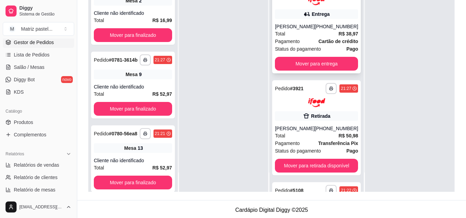
click at [303, 11] on icon at bounding box center [306, 14] width 7 height 7
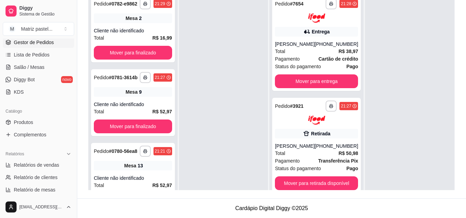
scroll to position [95, 0]
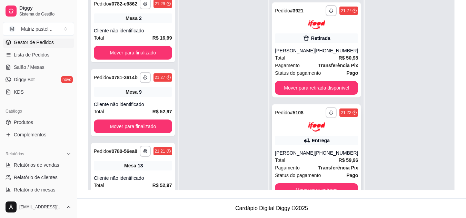
click at [325, 109] on button "button" at bounding box center [330, 112] width 11 height 11
click at [308, 142] on button "IMPRESSORA" at bounding box center [304, 136] width 48 height 11
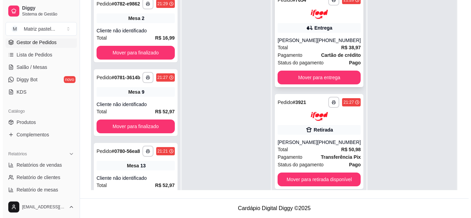
scroll to position [0, 0]
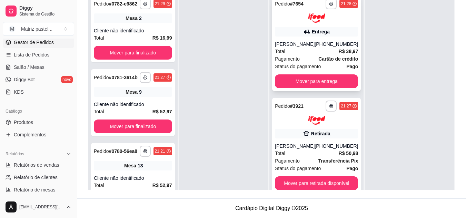
click at [325, 56] on strong "Cartão de crédito" at bounding box center [338, 59] width 40 height 6
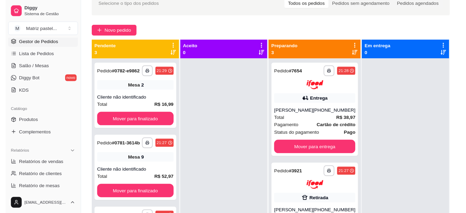
scroll to position [36, 0]
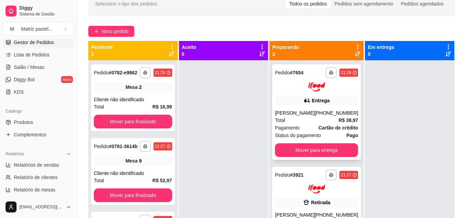
click at [325, 68] on button "button" at bounding box center [330, 72] width 11 height 11
click at [305, 97] on button "IMPRESSORA" at bounding box center [304, 96] width 50 height 11
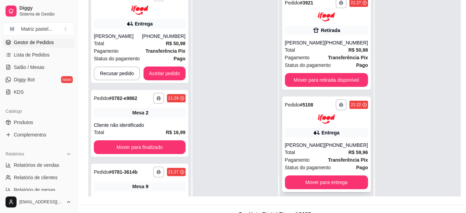
scroll to position [105, 0]
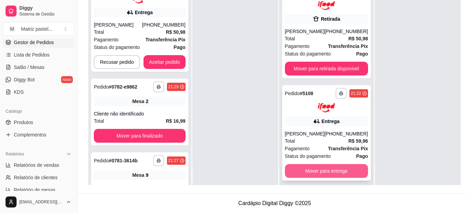
click at [319, 173] on button "Mover para entrega" at bounding box center [326, 171] width 83 height 14
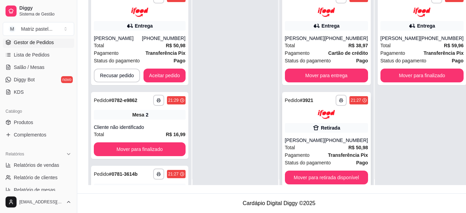
scroll to position [0, 0]
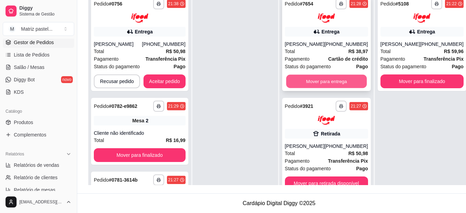
click at [324, 84] on button "Mover para entrega" at bounding box center [326, 80] width 81 height 13
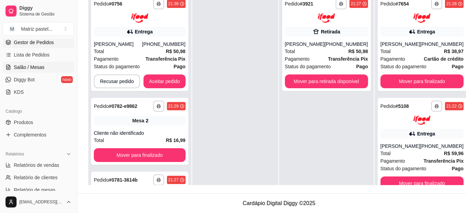
click at [34, 63] on link "Salão / Mesas" at bounding box center [38, 67] width 71 height 11
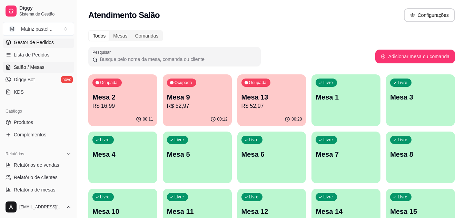
click at [52, 45] on span "Gestor de Pedidos" at bounding box center [34, 42] width 40 height 7
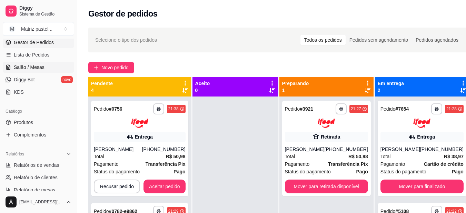
click at [38, 66] on span "Salão / Mesas" at bounding box center [29, 67] width 31 height 7
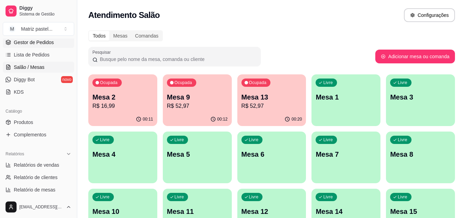
click at [37, 45] on span "Gestor de Pedidos" at bounding box center [34, 42] width 40 height 7
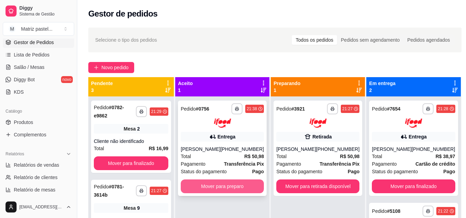
click at [227, 190] on button "Mover para preparo" at bounding box center [222, 187] width 83 height 14
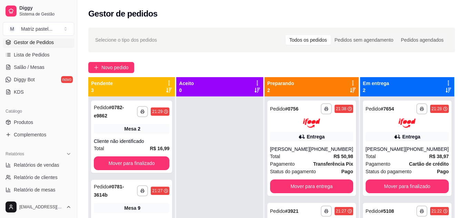
click at [212, 144] on div at bounding box center [219, 206] width 87 height 218
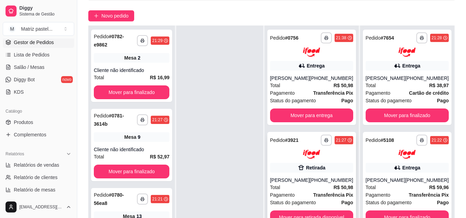
scroll to position [69, 0]
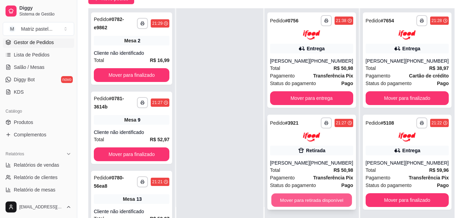
click at [296, 206] on button "Mover para retirada disponível" at bounding box center [311, 200] width 81 height 13
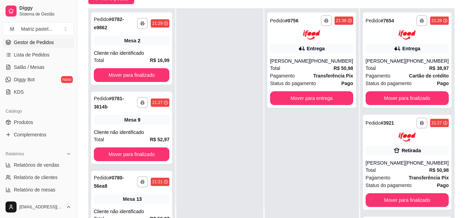
click at [210, 70] on div at bounding box center [219, 117] width 87 height 218
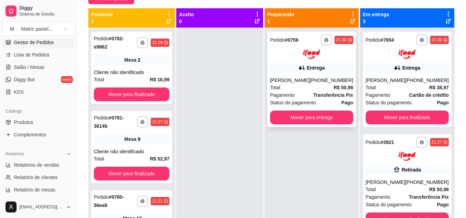
click at [305, 78] on div "[PERSON_NAME]" at bounding box center [290, 80] width 40 height 7
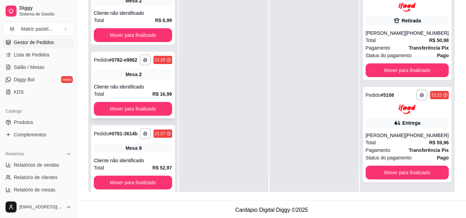
scroll to position [102, 0]
click at [41, 68] on span "Salão / Mesas" at bounding box center [29, 67] width 31 height 7
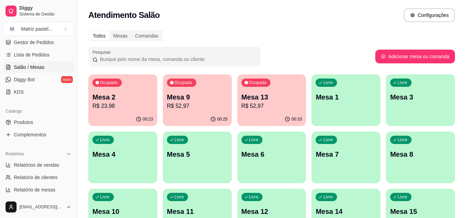
click at [136, 111] on div "Ocupada Mesa 2 R$ 23,98" at bounding box center [122, 93] width 69 height 38
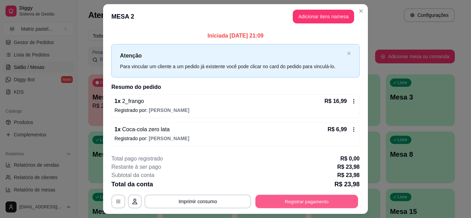
click at [282, 197] on button "Registrar pagamento" at bounding box center [306, 201] width 103 height 13
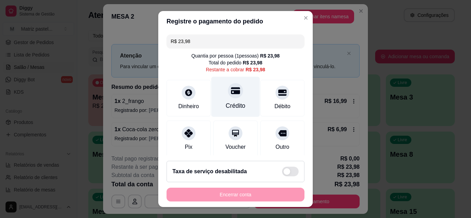
click at [232, 102] on div "Crédito" at bounding box center [236, 105] width 20 height 9
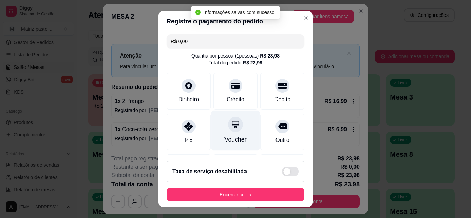
type input "R$ 0,00"
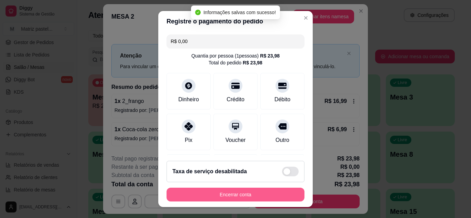
click at [229, 188] on button "Encerrar conta" at bounding box center [235, 195] width 138 height 14
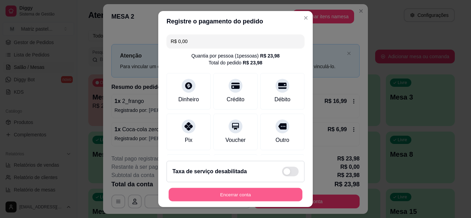
click at [222, 199] on button "Encerrar conta" at bounding box center [236, 194] width 134 height 13
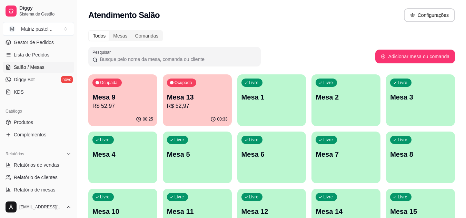
click at [166, 110] on div "Ocupada Mesa 13 R$ 52,97" at bounding box center [197, 93] width 69 height 38
click at [182, 115] on div "00:33" at bounding box center [197, 119] width 69 height 13
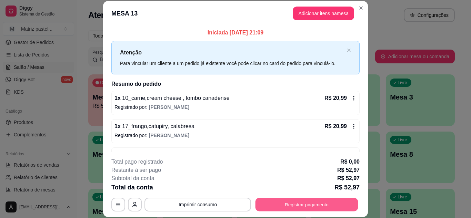
click at [277, 207] on button "Registrar pagamento" at bounding box center [306, 204] width 103 height 13
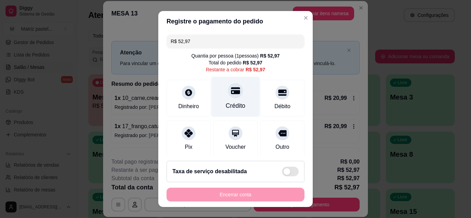
click at [228, 97] on div at bounding box center [235, 90] width 15 height 15
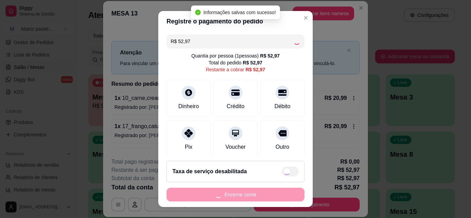
type input "R$ 0,00"
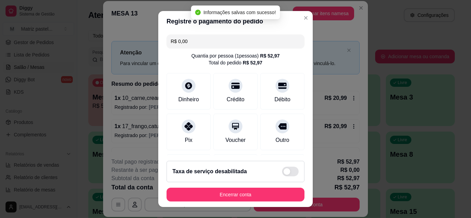
click at [242, 187] on footer "Taxa de serviço desabilitada Encerrar conta" at bounding box center [235, 181] width 154 height 52
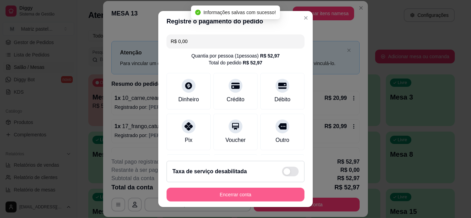
click at [244, 191] on button "Encerrar conta" at bounding box center [235, 195] width 138 height 14
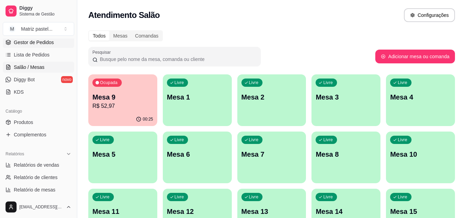
click at [48, 47] on link "Gestor de Pedidos" at bounding box center [38, 42] width 71 height 11
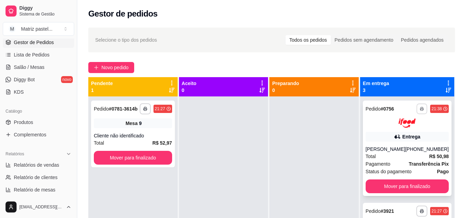
click at [416, 103] on button "button" at bounding box center [421, 108] width 11 height 11
click at [396, 131] on button "IMPRESSORA" at bounding box center [393, 133] width 50 height 11
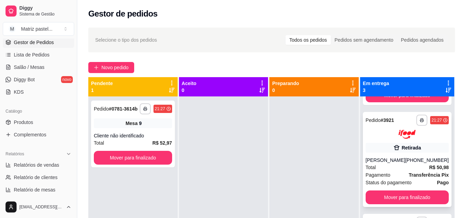
scroll to position [102, 0]
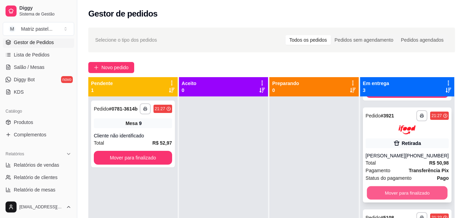
click at [401, 196] on button "Mover para finalizado" at bounding box center [406, 192] width 81 height 13
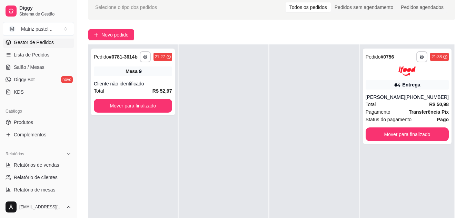
scroll to position [34, 0]
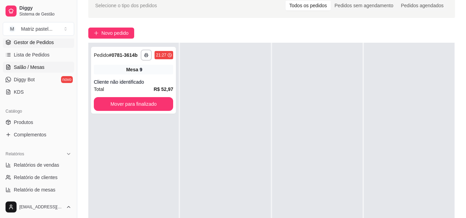
click at [42, 69] on span "Salão / Mesas" at bounding box center [29, 67] width 31 height 7
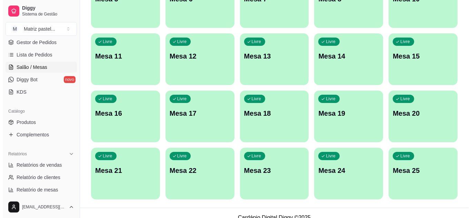
scroll to position [165, 0]
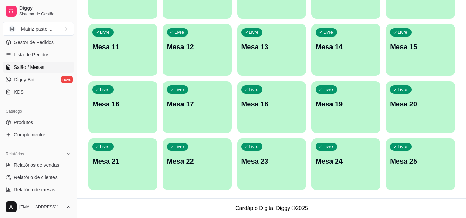
click at [394, 151] on div "Livre Mesa 25" at bounding box center [420, 160] width 69 height 43
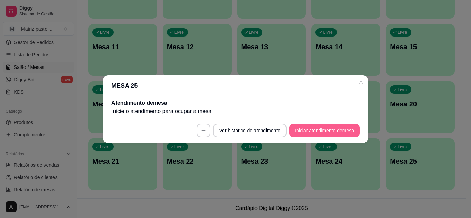
click at [334, 132] on button "Iniciar atendimento de mesa" at bounding box center [324, 131] width 70 height 14
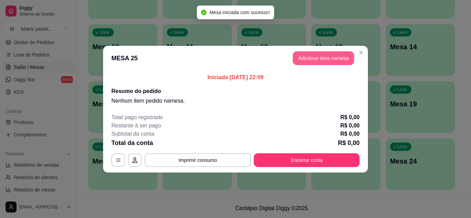
click at [306, 61] on button "Adicionar itens na mesa" at bounding box center [323, 58] width 61 height 14
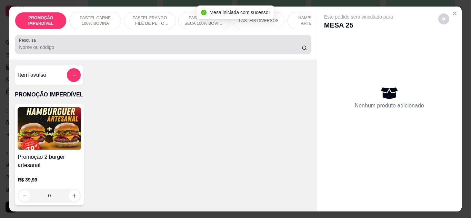
click at [124, 40] on div "Pesquisa" at bounding box center [163, 44] width 296 height 19
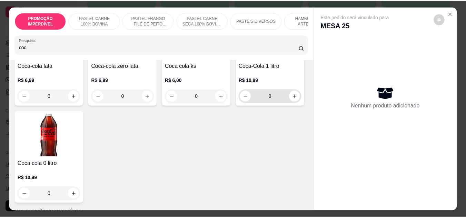
scroll to position [103, 0]
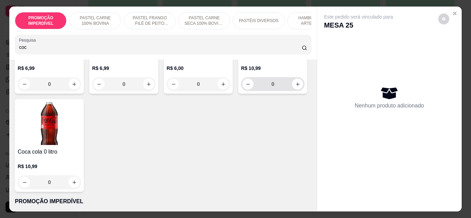
type input "coc"
click at [292, 89] on button "increase-product-quantity" at bounding box center [297, 84] width 11 height 11
type input "1"
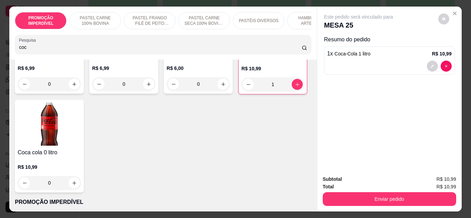
click at [353, 194] on button "Enviar pedido" at bounding box center [389, 199] width 133 height 14
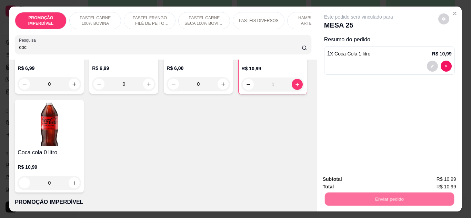
click at [357, 175] on button "Não registrar e enviar pedido" at bounding box center [367, 179] width 70 height 13
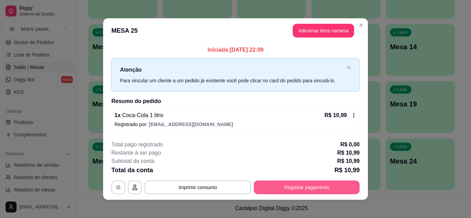
click at [317, 192] on button "Registrar pagamento" at bounding box center [307, 188] width 106 height 14
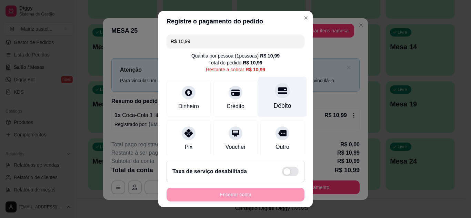
click at [278, 89] on icon at bounding box center [282, 90] width 9 height 7
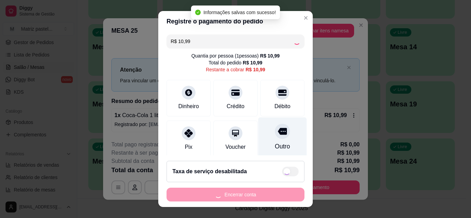
type input "R$ 0,00"
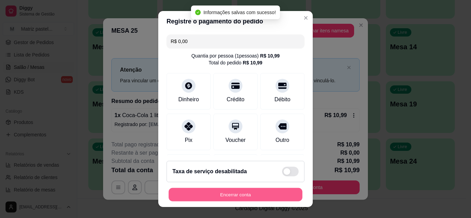
click at [253, 189] on button "Encerrar conta" at bounding box center [236, 194] width 134 height 13
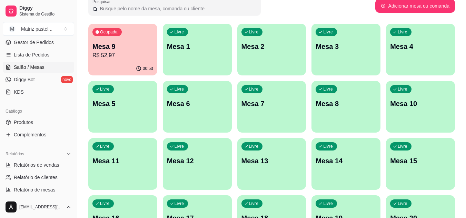
scroll to position [27, 0]
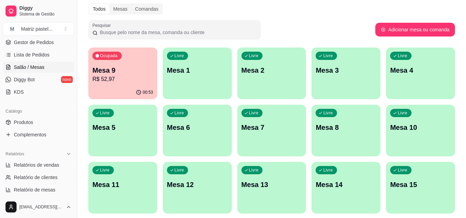
click at [125, 88] on div "00:53" at bounding box center [122, 92] width 69 height 13
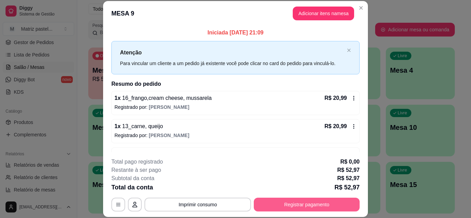
click at [302, 201] on button "Registrar pagamento" at bounding box center [307, 205] width 106 height 14
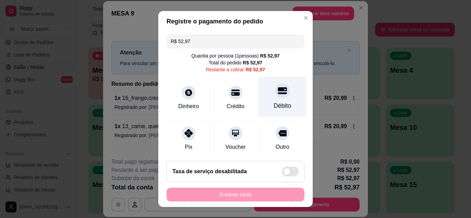
click at [278, 103] on div "Débito" at bounding box center [283, 105] width 18 height 9
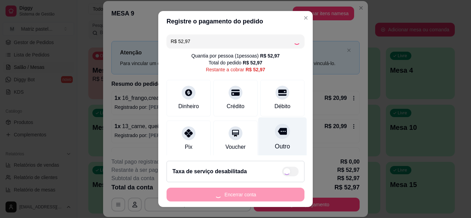
type input "R$ 0,00"
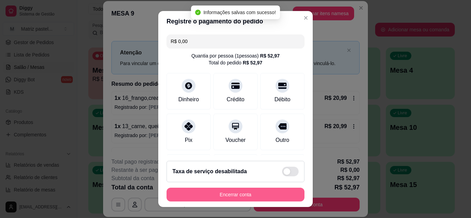
click at [254, 191] on button "Encerrar conta" at bounding box center [235, 195] width 138 height 14
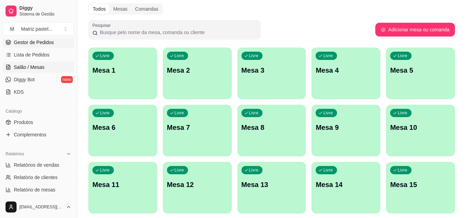
click at [22, 44] on span "Gestor de Pedidos" at bounding box center [34, 42] width 40 height 7
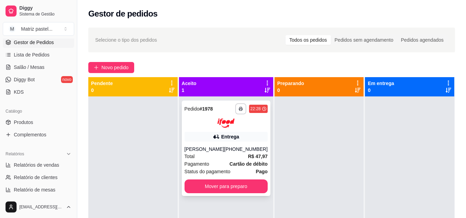
click at [192, 196] on div "**********" at bounding box center [226, 148] width 89 height 95
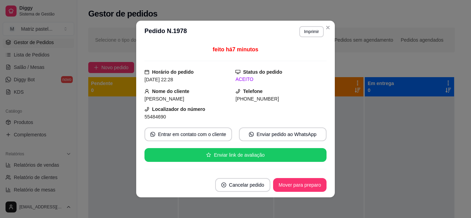
click at [321, 21] on header "**********" at bounding box center [235, 32] width 199 height 22
click at [324, 22] on header "**********" at bounding box center [235, 32] width 199 height 22
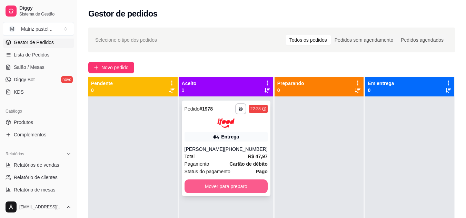
click at [247, 191] on button "Mover para preparo" at bounding box center [225, 187] width 83 height 14
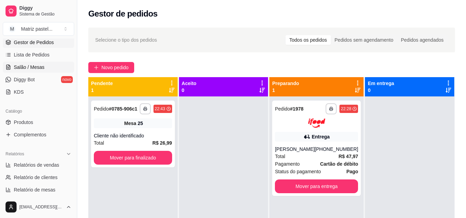
click at [37, 68] on span "Salão / Mesas" at bounding box center [29, 67] width 31 height 7
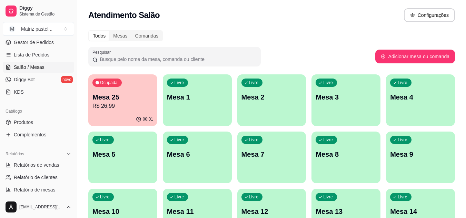
click at [114, 95] on p "Mesa 25" at bounding box center [122, 97] width 61 height 10
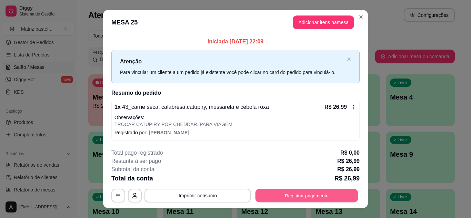
click at [290, 200] on button "Registrar pagamento" at bounding box center [306, 195] width 103 height 13
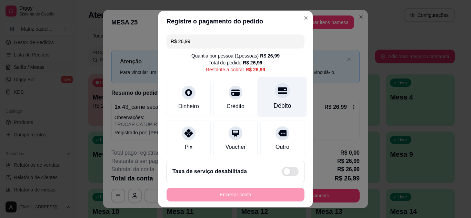
click at [275, 98] on div "Débito" at bounding box center [282, 97] width 49 height 40
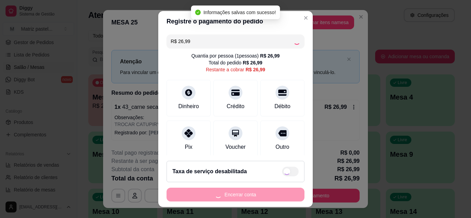
type input "R$ 0,00"
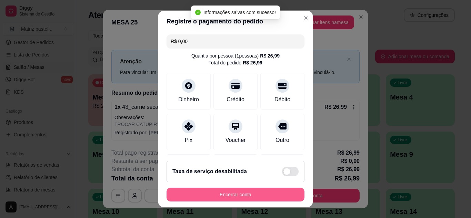
click at [254, 196] on button "Encerrar conta" at bounding box center [235, 195] width 138 height 14
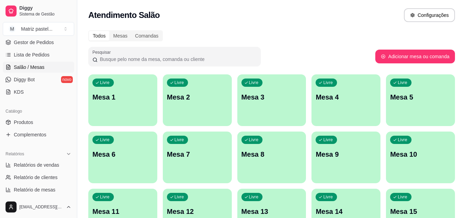
drag, startPoint x: 35, startPoint y: 39, endPoint x: 41, endPoint y: 48, distance: 10.5
click at [35, 39] on span "Gestor de Pedidos" at bounding box center [34, 42] width 40 height 7
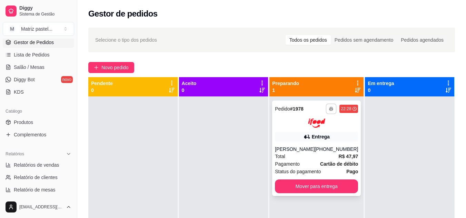
click at [326, 107] on button "button" at bounding box center [331, 108] width 11 height 11
click at [304, 128] on button "IMPRESSORA" at bounding box center [308, 133] width 50 height 11
click at [38, 68] on span "Salão / Mesas" at bounding box center [29, 67] width 31 height 7
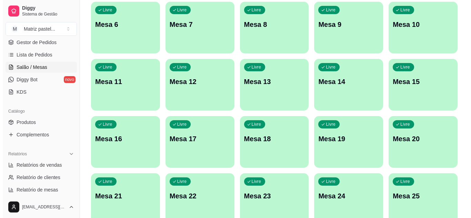
scroll to position [165, 0]
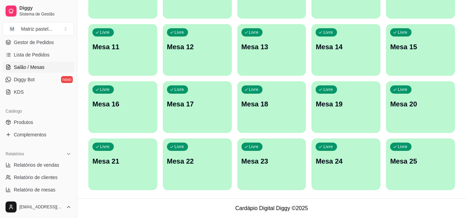
click at [421, 151] on div "Livre Mesa 25" at bounding box center [420, 160] width 69 height 43
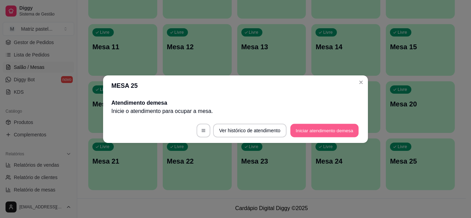
click at [332, 128] on button "Iniciar atendimento de mesa" at bounding box center [324, 130] width 68 height 13
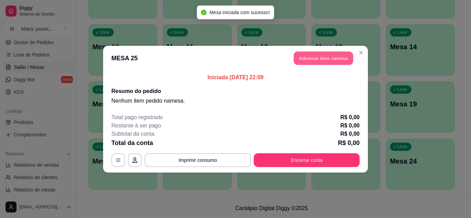
click at [320, 54] on button "Adicionar itens na mesa" at bounding box center [323, 57] width 59 height 13
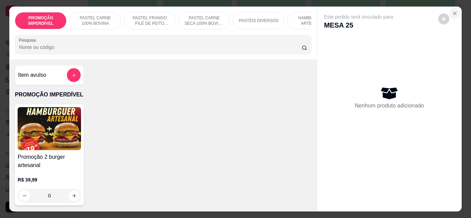
click at [453, 11] on icon "Close" at bounding box center [455, 14] width 6 height 6
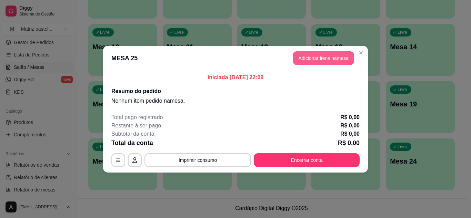
click at [302, 62] on button "Adicionar itens na mesa" at bounding box center [323, 58] width 61 height 14
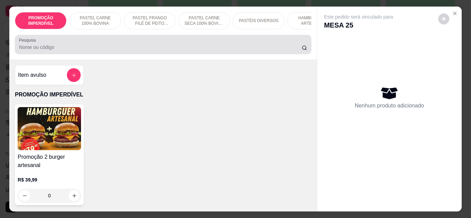
click at [135, 45] on div at bounding box center [163, 45] width 288 height 14
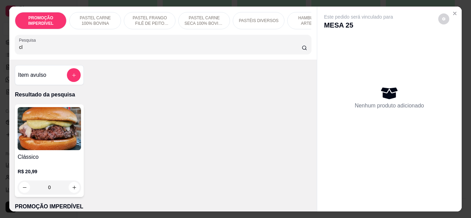
type input "cl"
click at [73, 188] on div "0" at bounding box center [49, 188] width 63 height 14
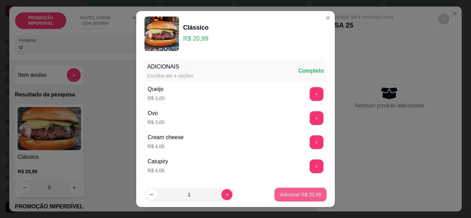
click at [280, 195] on p "Adicionar R$ 20,99" at bounding box center [300, 194] width 41 height 7
type input "1"
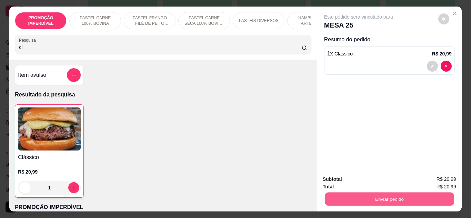
click at [356, 193] on button "Enviar pedido" at bounding box center [388, 199] width 129 height 13
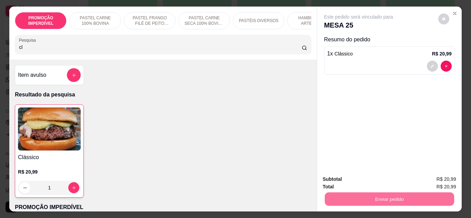
click at [349, 181] on button "Não registrar e enviar pedido" at bounding box center [367, 179] width 70 height 13
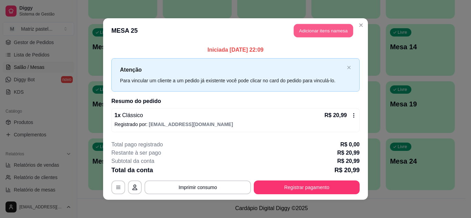
click at [318, 34] on button "Adicionar itens na mesa" at bounding box center [323, 30] width 59 height 13
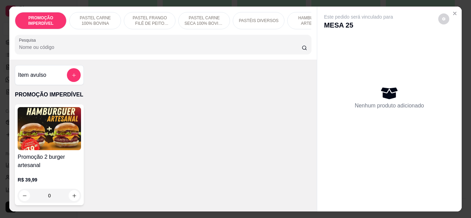
click at [146, 51] on input "Pesquisa" at bounding box center [160, 47] width 283 height 7
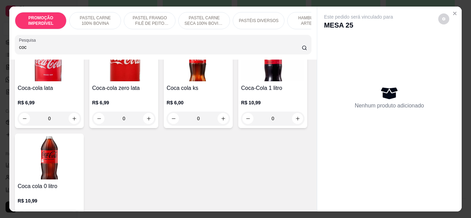
scroll to position [103, 0]
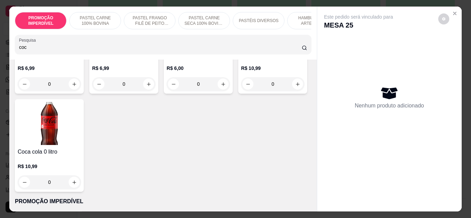
type input "coc"
click at [77, 185] on icon "increase-product-quantity" at bounding box center [74, 182] width 5 height 5
type input "1"
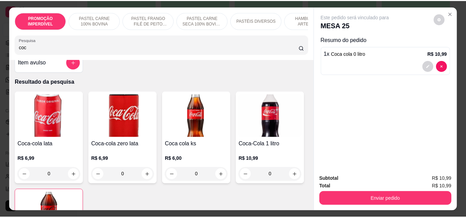
scroll to position [0, 0]
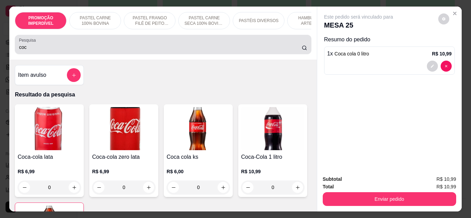
click at [83, 48] on input "coc" at bounding box center [160, 47] width 283 height 7
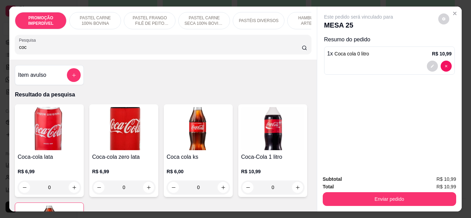
drag, startPoint x: 83, startPoint y: 48, endPoint x: 78, endPoint y: 47, distance: 4.7
click at [79, 47] on input "coc" at bounding box center [160, 47] width 283 height 7
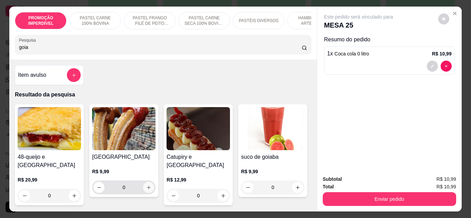
type input "goia"
click at [146, 188] on icon "increase-product-quantity" at bounding box center [148, 187] width 5 height 5
type input "1"
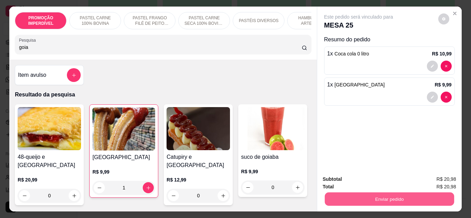
click at [374, 199] on button "Enviar pedido" at bounding box center [388, 199] width 129 height 13
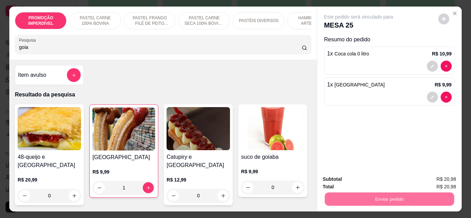
click at [362, 182] on button "Não registrar e enviar pedido" at bounding box center [367, 179] width 72 height 13
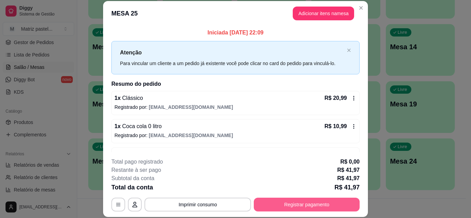
click at [293, 204] on button "Registrar pagamento" at bounding box center [307, 205] width 106 height 14
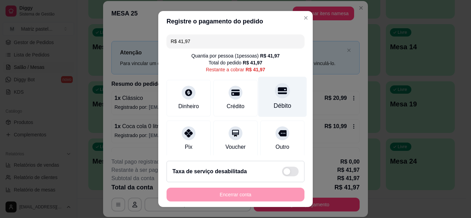
click at [275, 97] on div at bounding box center [282, 90] width 15 height 15
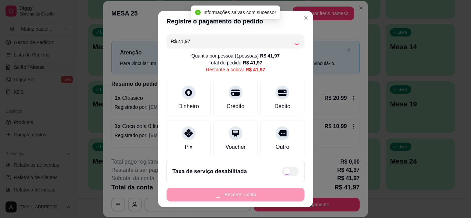
type input "R$ 0,00"
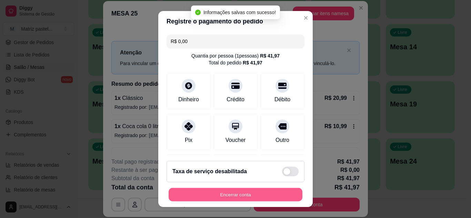
click at [236, 196] on button "Encerrar conta" at bounding box center [236, 194] width 134 height 13
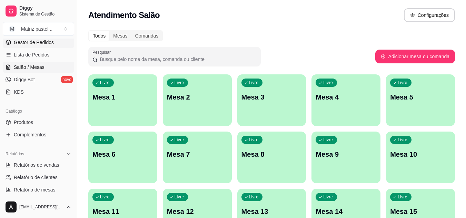
click at [31, 44] on span "Gestor de Pedidos" at bounding box center [34, 42] width 40 height 7
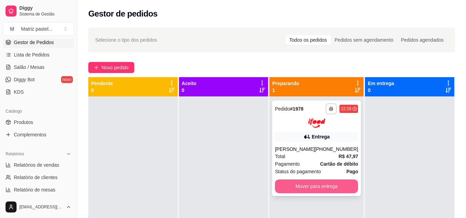
click at [312, 193] on button "Mover para entrega" at bounding box center [316, 187] width 83 height 14
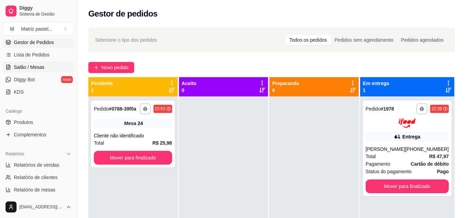
click at [46, 62] on link "Salão / Mesas" at bounding box center [38, 67] width 71 height 11
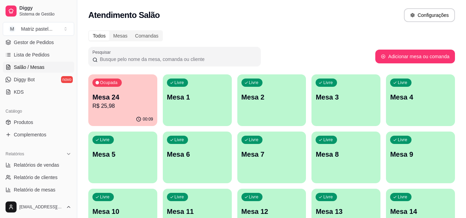
click at [139, 107] on p "R$ 25,98" at bounding box center [122, 106] width 61 height 8
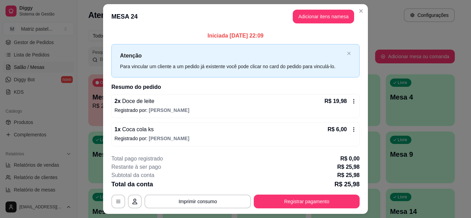
click at [309, 197] on button "Registrar pagamento" at bounding box center [307, 202] width 106 height 14
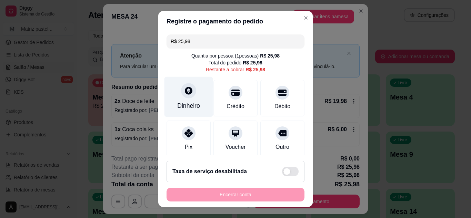
click at [184, 97] on div at bounding box center [188, 90] width 15 height 15
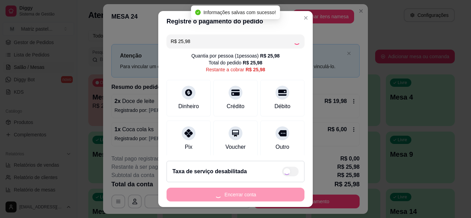
type input "R$ 0,00"
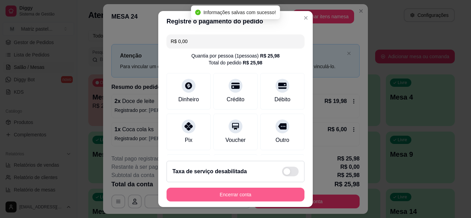
click at [239, 200] on button "Encerrar conta" at bounding box center [235, 195] width 138 height 14
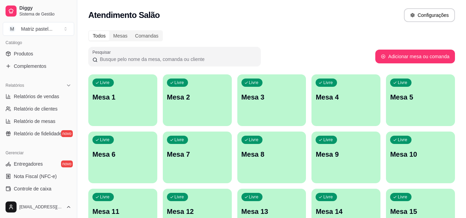
scroll to position [172, 0]
click at [25, 184] on link "Controle de caixa" at bounding box center [38, 188] width 71 height 11
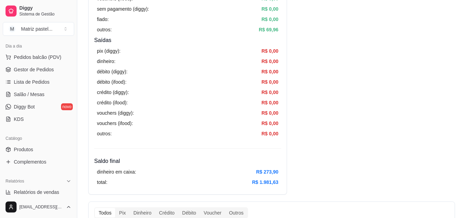
scroll to position [69, 0]
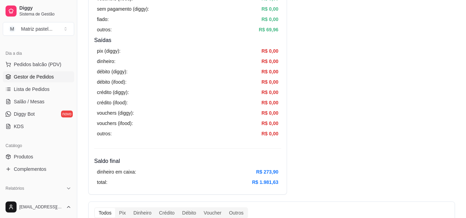
click at [37, 81] on link "Gestor de Pedidos" at bounding box center [38, 76] width 71 height 11
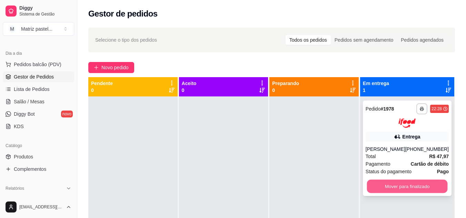
click at [400, 193] on button "Mover para finalizado" at bounding box center [406, 186] width 81 height 13
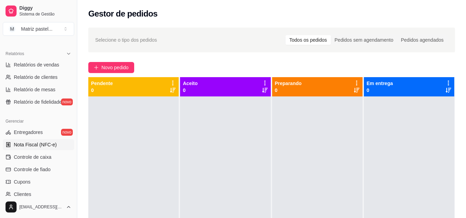
scroll to position [207, 0]
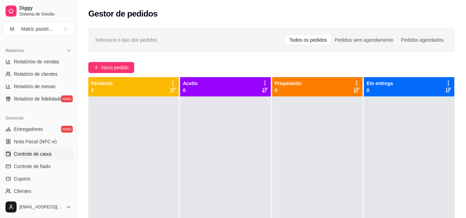
click at [34, 155] on span "Controle de caixa" at bounding box center [33, 154] width 38 height 7
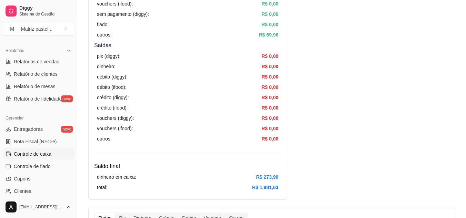
scroll to position [207, 0]
